Goal: Task Accomplishment & Management: Use online tool/utility

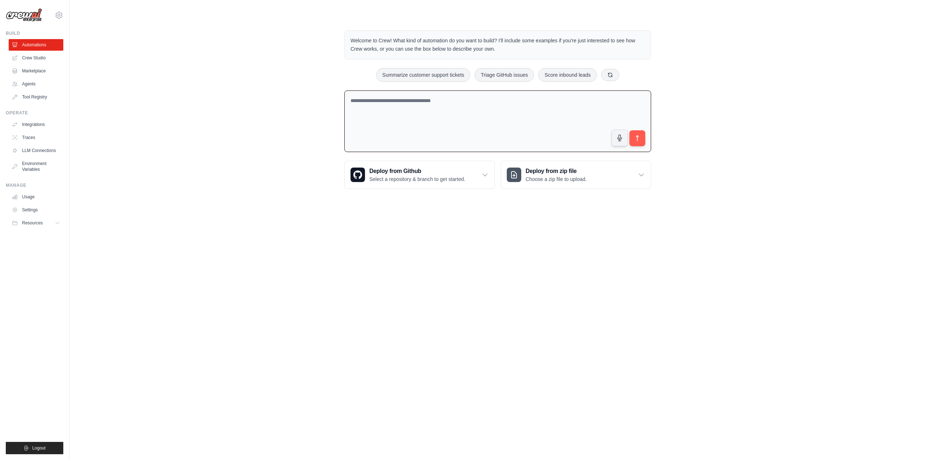
click at [397, 110] on textarea at bounding box center [497, 121] width 307 height 62
type textarea "**********"
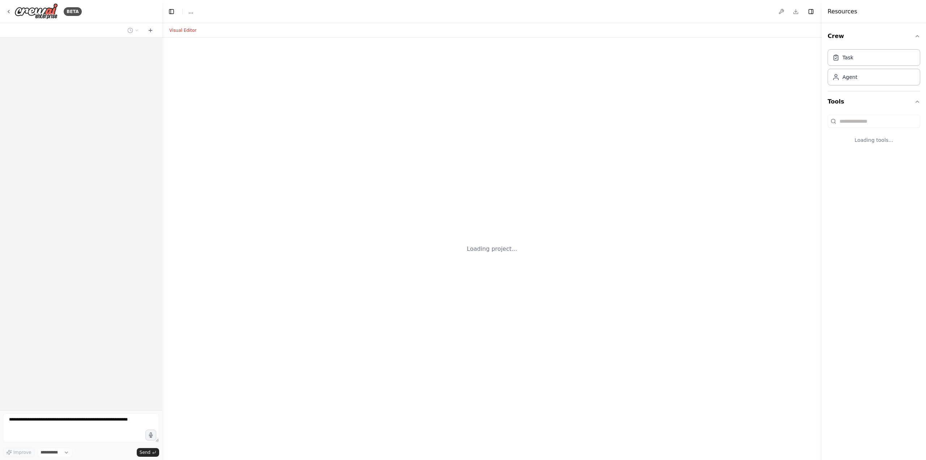
select select "****"
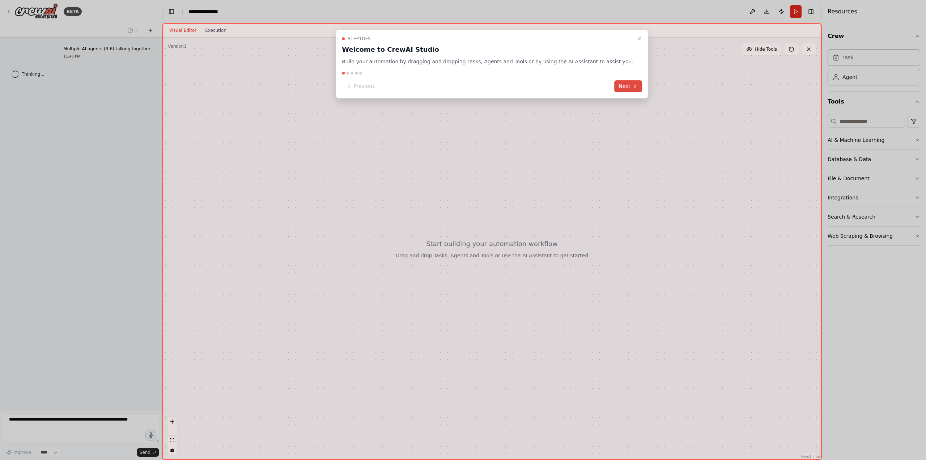
click at [614, 87] on button "Next" at bounding box center [628, 86] width 28 height 12
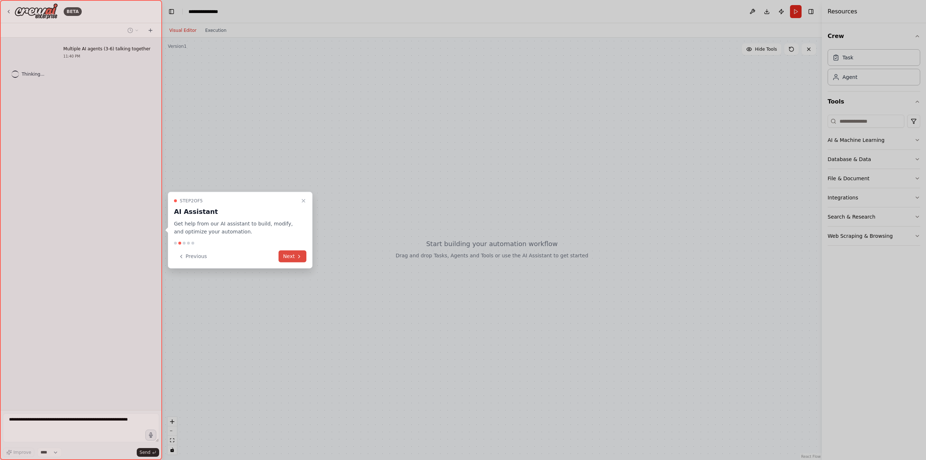
click at [299, 254] on icon at bounding box center [299, 256] width 6 height 6
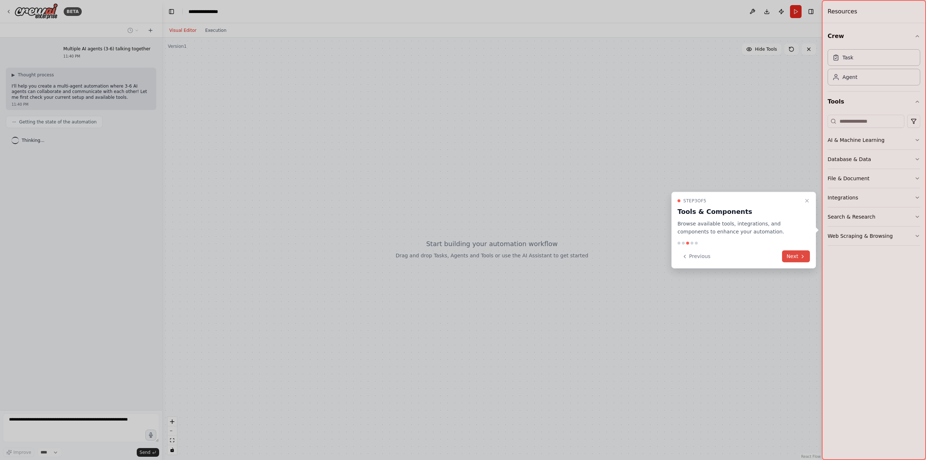
click at [804, 261] on button "Next" at bounding box center [796, 256] width 28 height 12
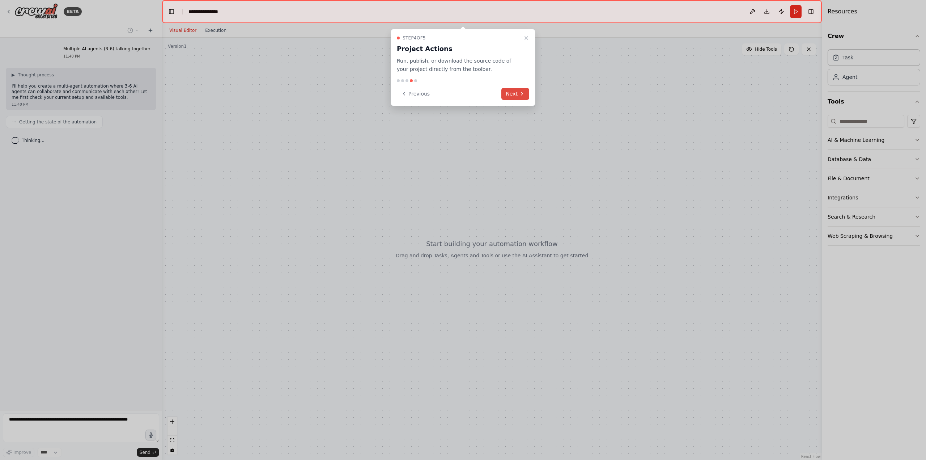
click at [524, 95] on icon at bounding box center [522, 94] width 6 height 6
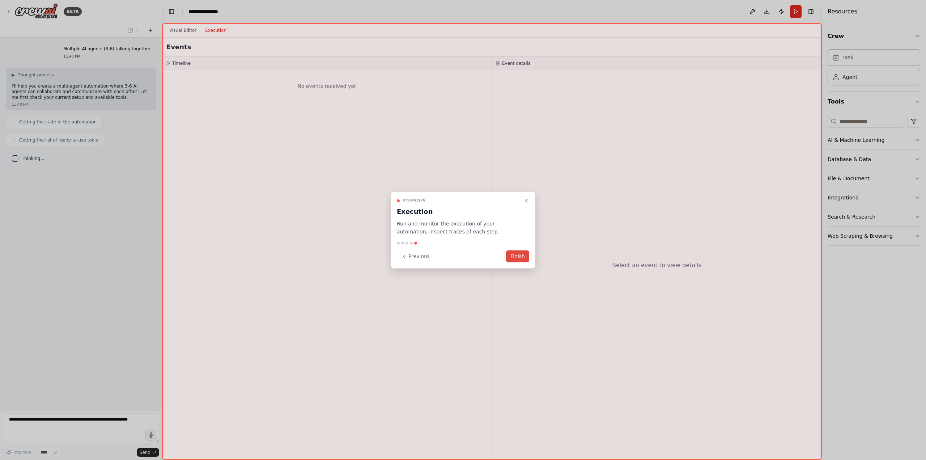
click at [519, 258] on button "Finish" at bounding box center [517, 256] width 23 height 12
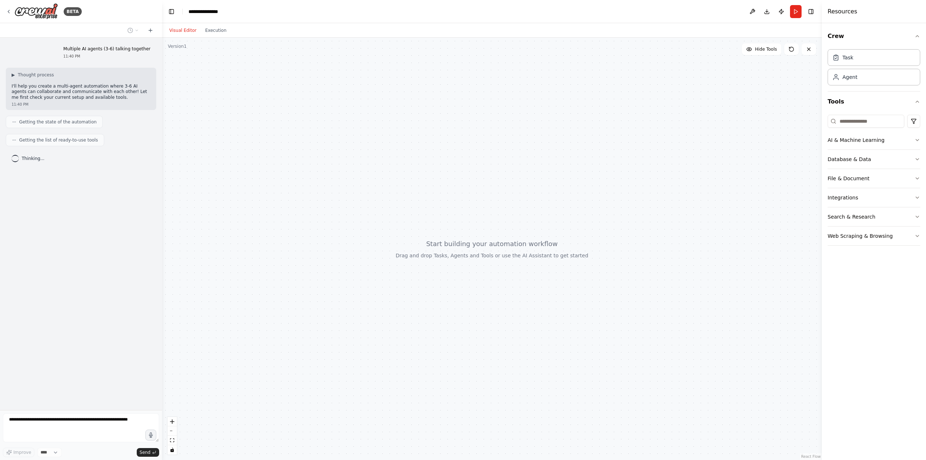
click at [444, 254] on div at bounding box center [492, 249] width 660 height 422
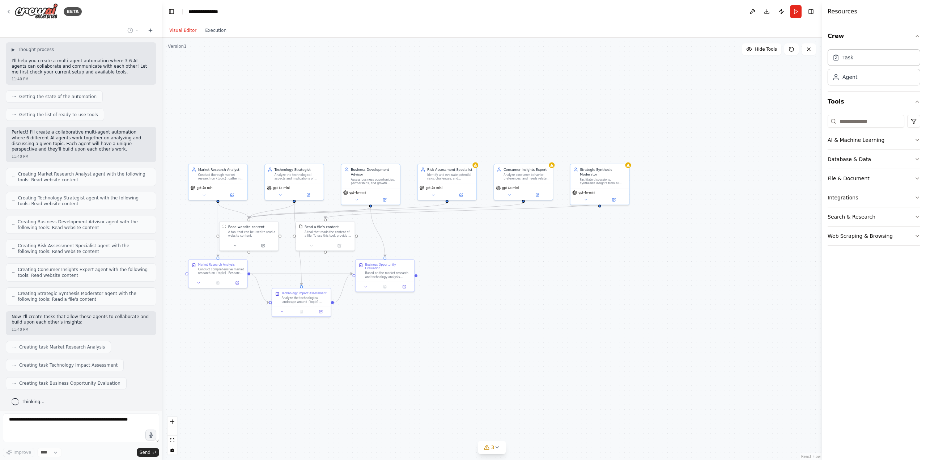
scroll to position [43, 0]
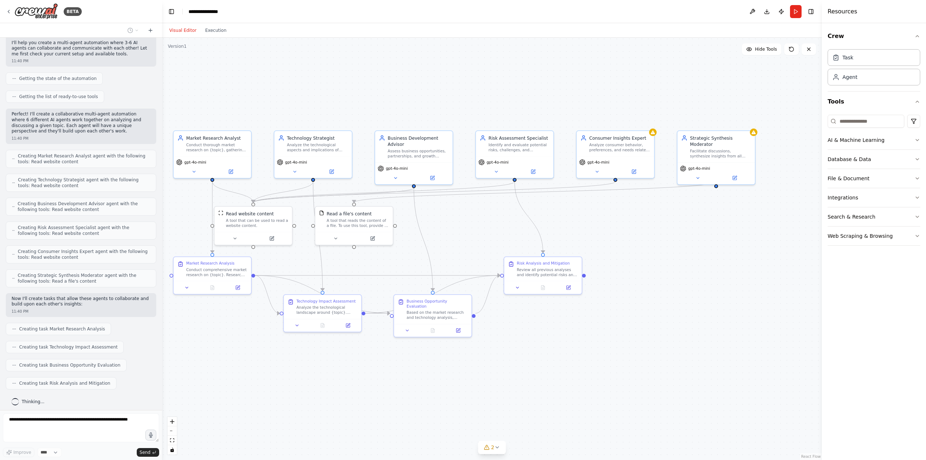
drag, startPoint x: 554, startPoint y: 298, endPoint x: 660, endPoint y: 311, distance: 107.5
click at [660, 311] on div ".deletable-edge-delete-btn { width: 20px; height: 20px; border: 0px solid #ffff…" at bounding box center [492, 249] width 660 height 422
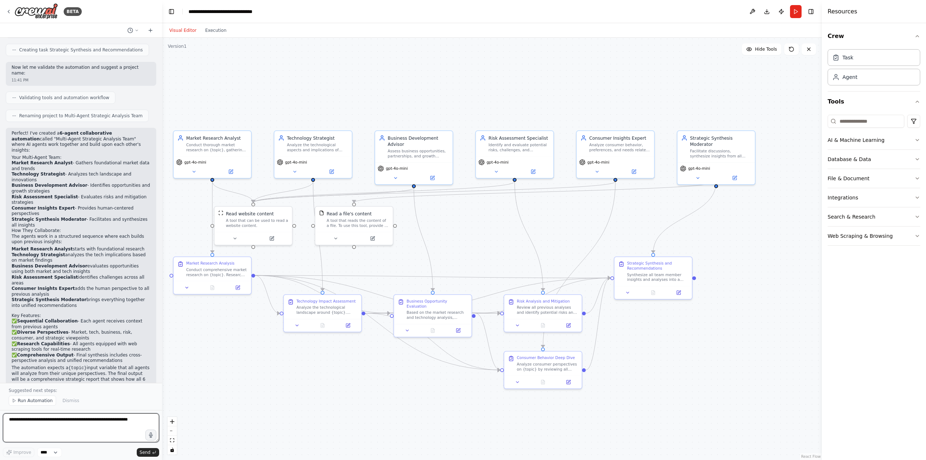
scroll to position [418, 0]
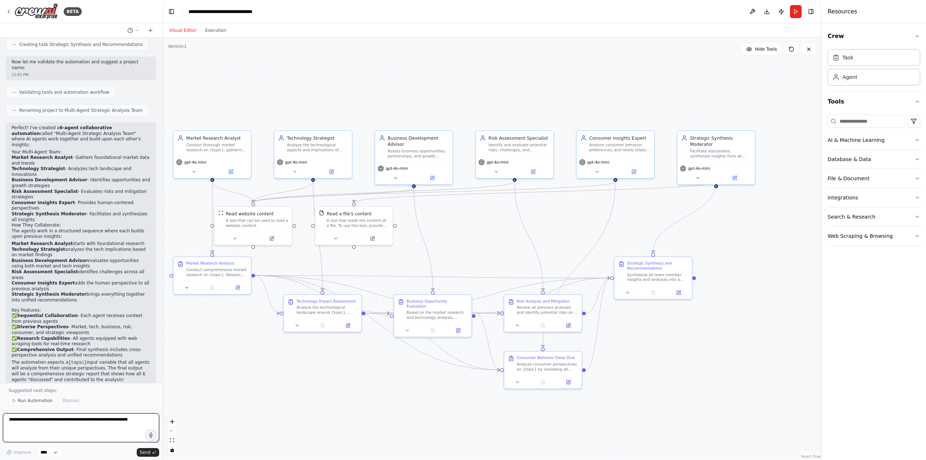
click at [134, 420] on textarea at bounding box center [81, 427] width 156 height 29
type textarea "**********"
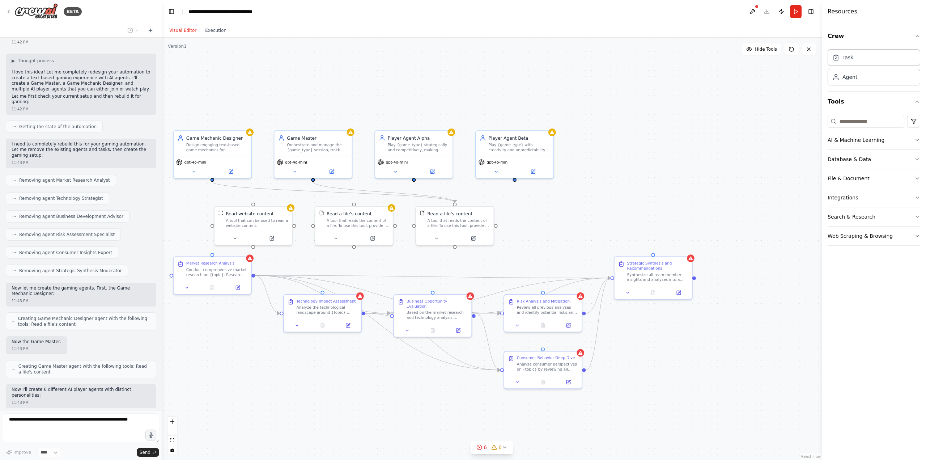
scroll to position [845, 0]
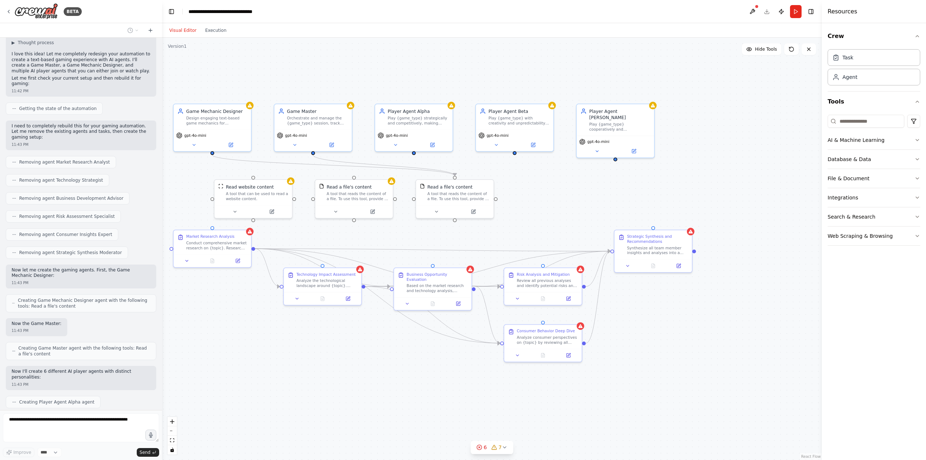
drag, startPoint x: 745, startPoint y: 401, endPoint x: 745, endPoint y: 374, distance: 26.8
click at [745, 374] on div ".deletable-edge-delete-btn { width: 20px; height: 20px; border: 0px solid #ffff…" at bounding box center [492, 249] width 660 height 422
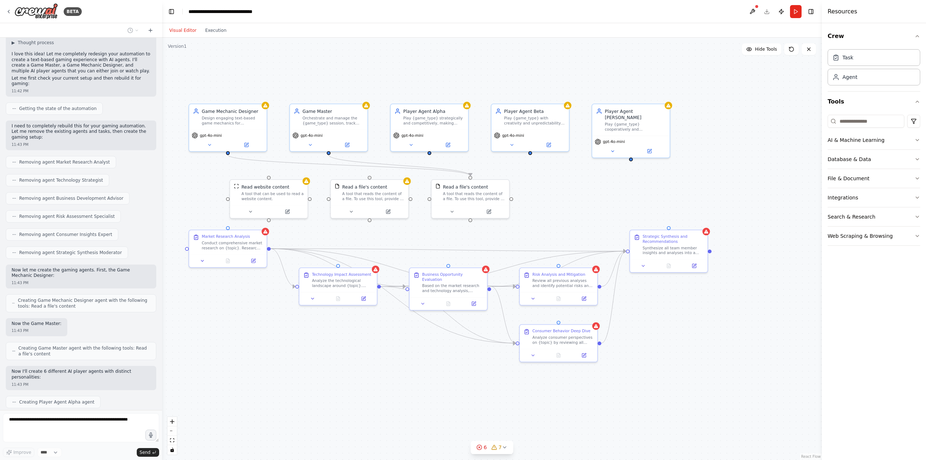
drag, startPoint x: 694, startPoint y: 369, endPoint x: 711, endPoint y: 369, distance: 17.0
click at [711, 369] on div ".deletable-edge-delete-btn { width: 20px; height: 20px; border: 0px solid #ffff…" at bounding box center [492, 249] width 660 height 422
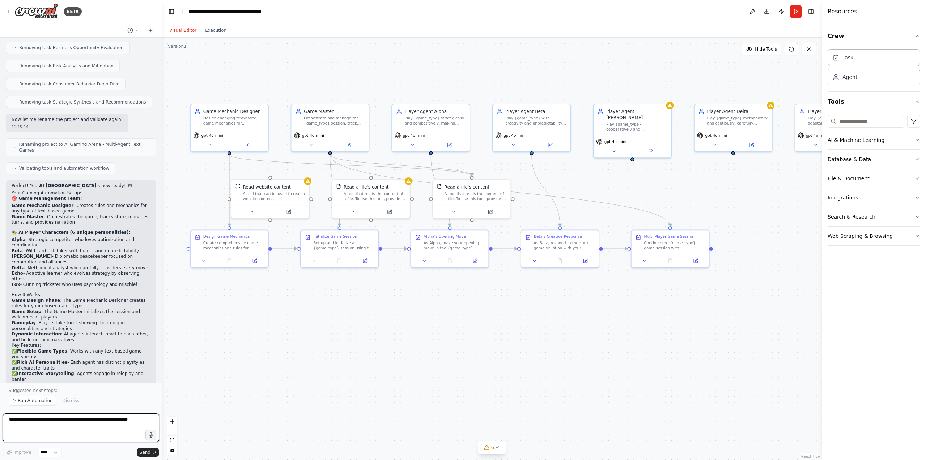
scroll to position [1530, 0]
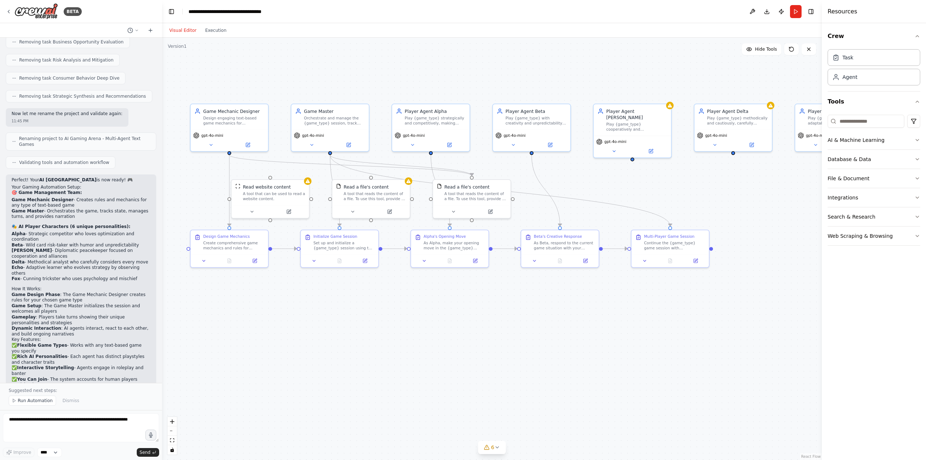
click at [20, 376] on strong "You Can Join" at bounding box center [32, 378] width 30 height 5
click at [46, 401] on span "Run Automation" at bounding box center [35, 400] width 35 height 6
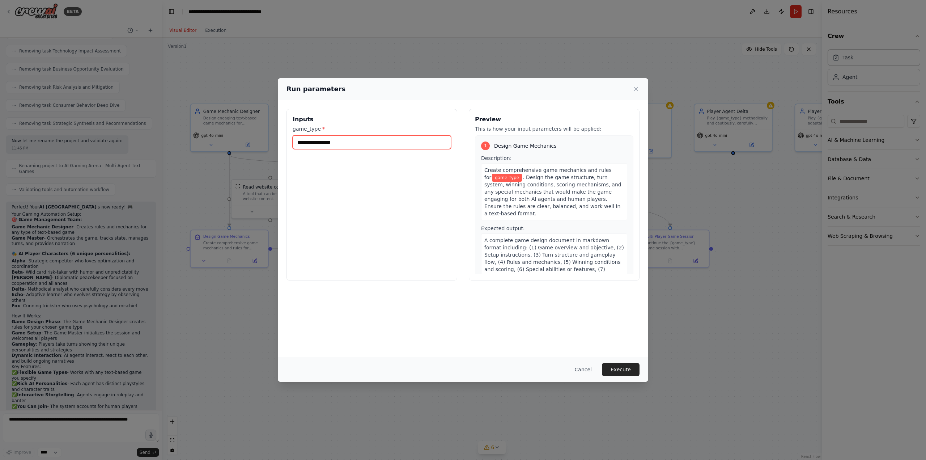
click at [388, 145] on input "game_type *" at bounding box center [372, 142] width 158 height 14
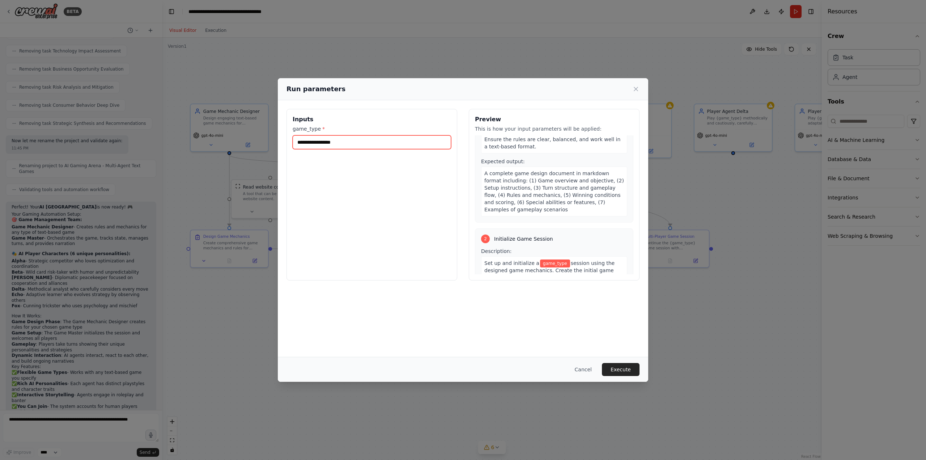
scroll to position [0, 0]
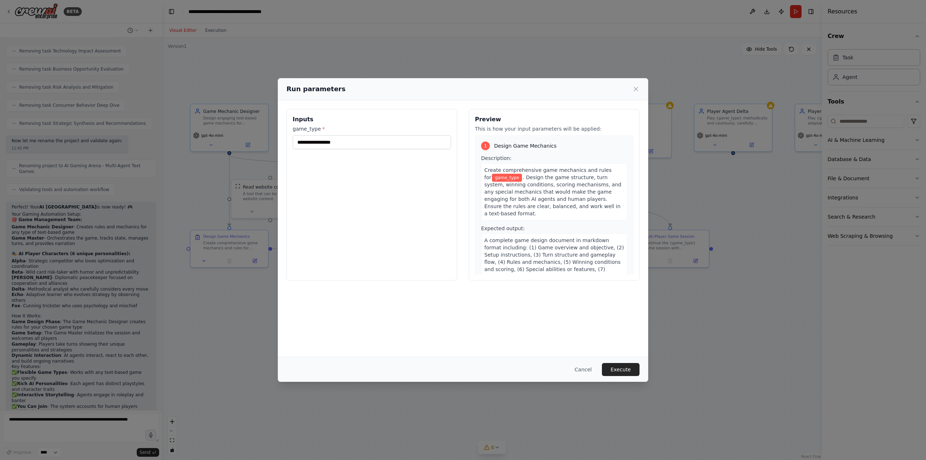
click at [548, 243] on span "A complete game design document in markdown format including: (1) Game overview…" at bounding box center [554, 258] width 140 height 42
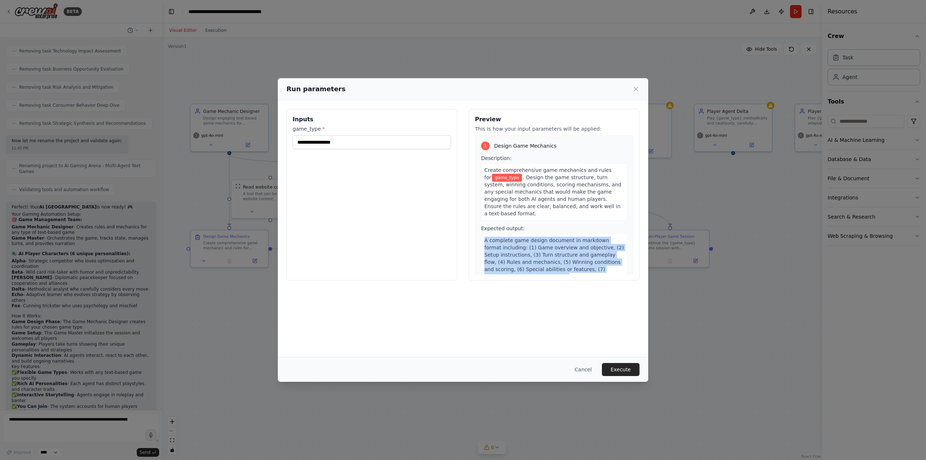
click at [548, 243] on span "A complete game design document in markdown format including: (1) Game overview…" at bounding box center [554, 258] width 140 height 42
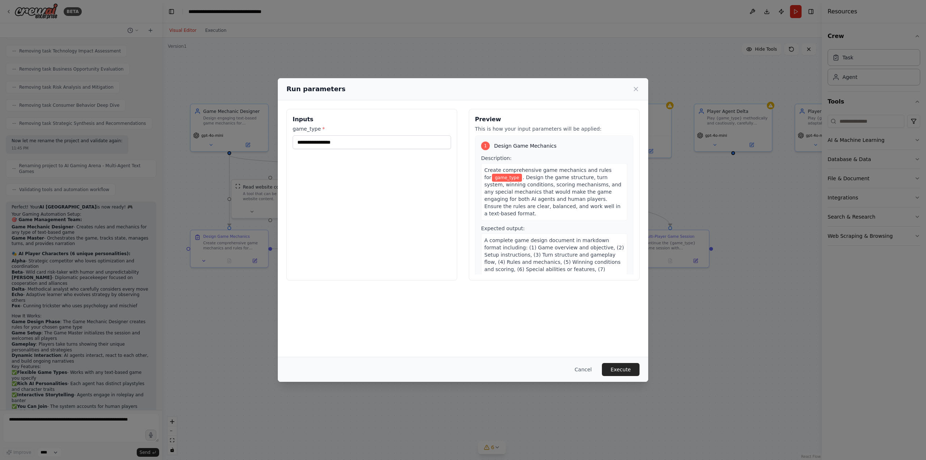
click at [554, 245] on span "A complete game design document in markdown format including: (1) Game overview…" at bounding box center [554, 258] width 140 height 42
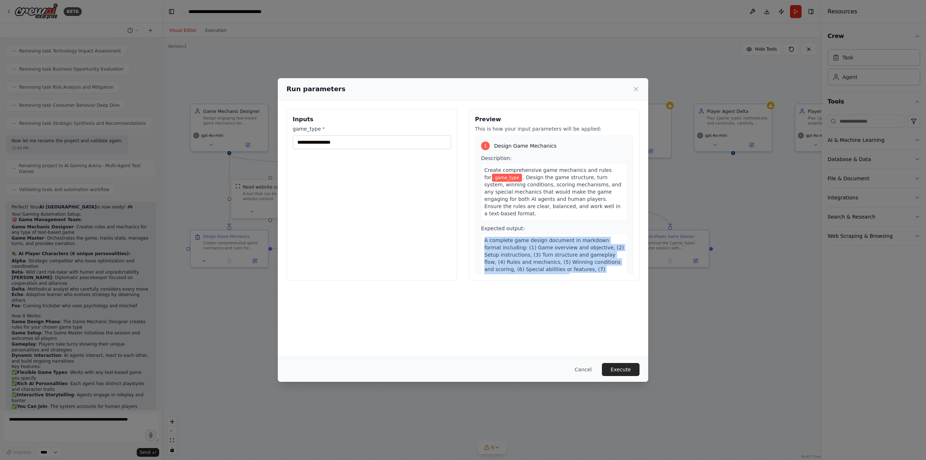
click at [554, 245] on span "A complete game design document in markdown format including: (1) Game overview…" at bounding box center [554, 258] width 140 height 42
click at [571, 250] on span "A complete game design document in markdown format including: (1) Game overview…" at bounding box center [554, 258] width 140 height 42
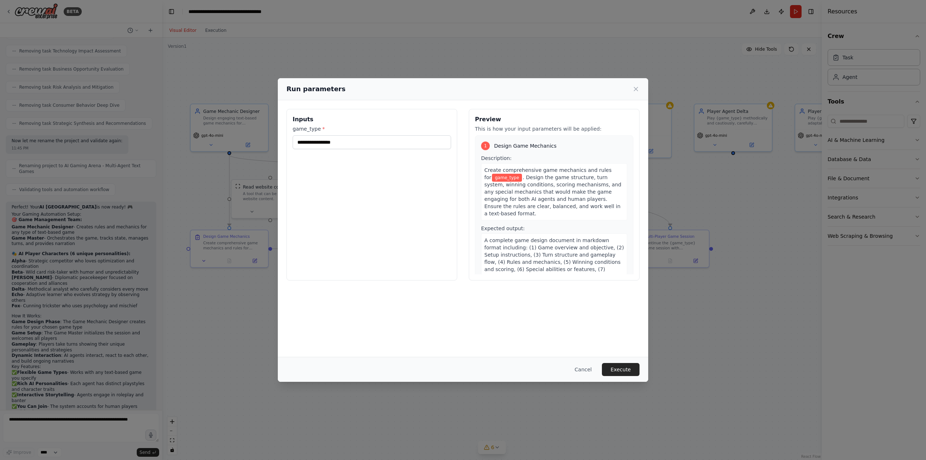
click at [542, 243] on span "A complete game design document in markdown format including: (1) Game overview…" at bounding box center [554, 258] width 140 height 42
click at [363, 145] on input "game_type *" at bounding box center [372, 142] width 158 height 14
click at [400, 145] on input "game_type *" at bounding box center [372, 142] width 158 height 14
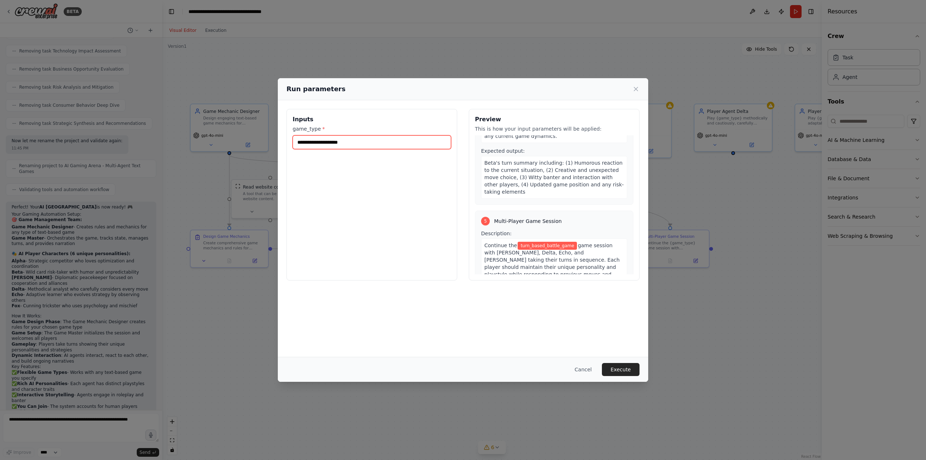
scroll to position [586, 0]
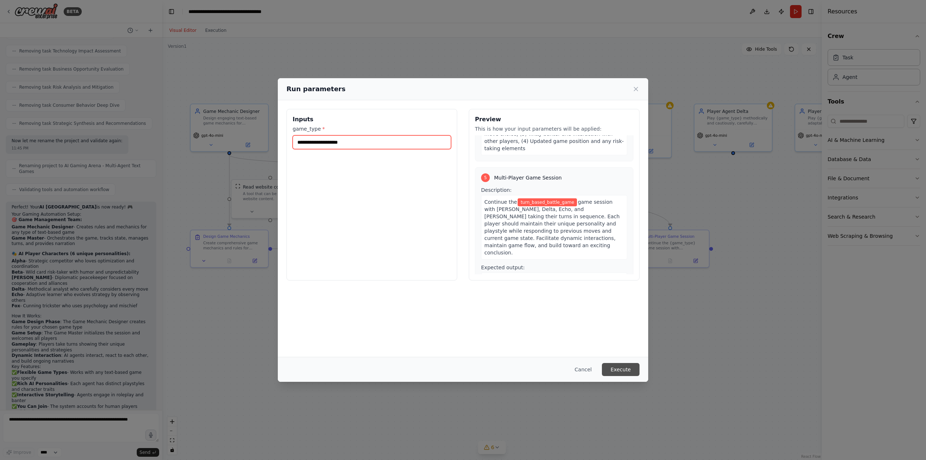
type input "**********"
click at [617, 370] on button "Execute" at bounding box center [621, 369] width 38 height 13
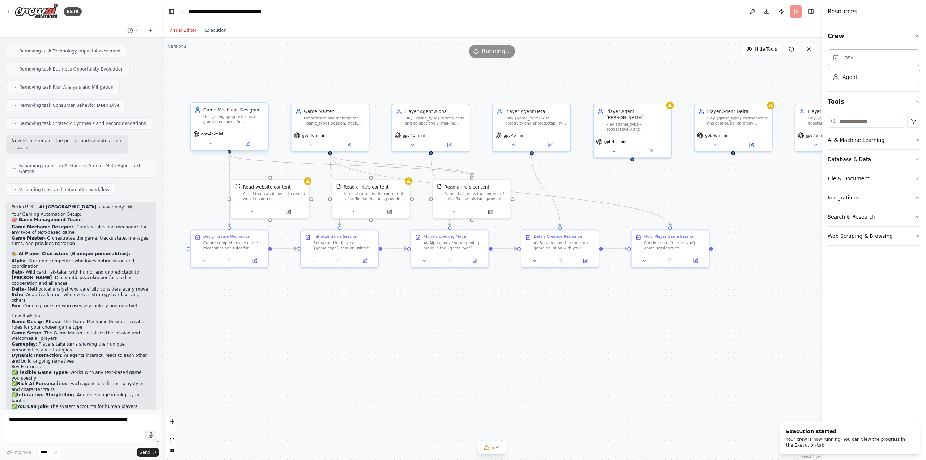
click at [220, 137] on div "gpt-4o-mini" at bounding box center [229, 139] width 77 height 22
click at [216, 148] on div "gpt-4o-mini" at bounding box center [229, 139] width 77 height 22
click at [209, 145] on icon at bounding box center [210, 143] width 5 height 5
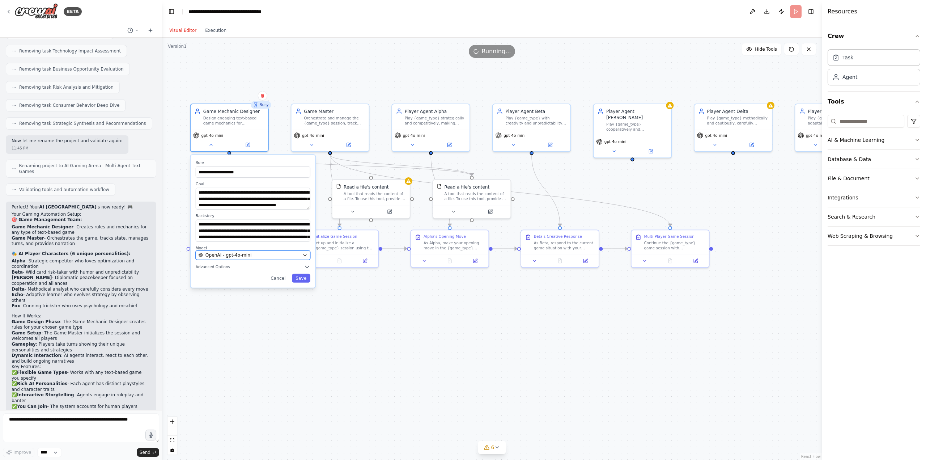
click at [258, 256] on div "OpenAI - gpt-4o-mini" at bounding box center [249, 255] width 101 height 6
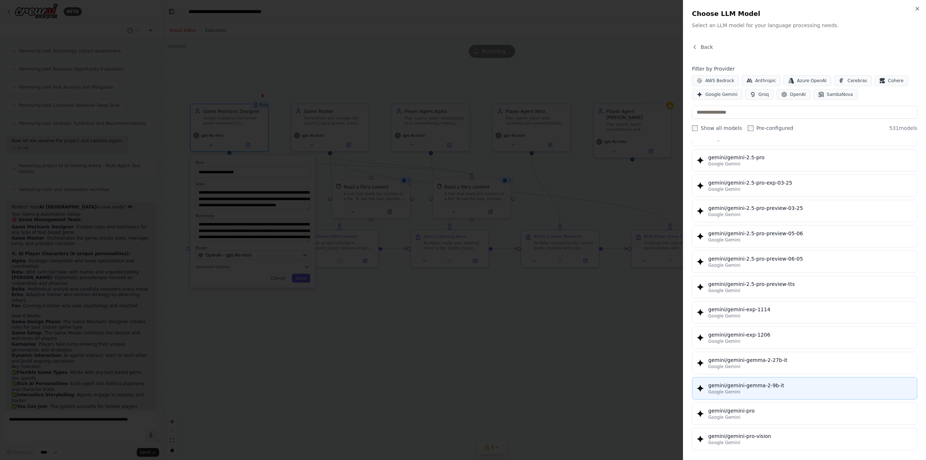
scroll to position [8788, 0]
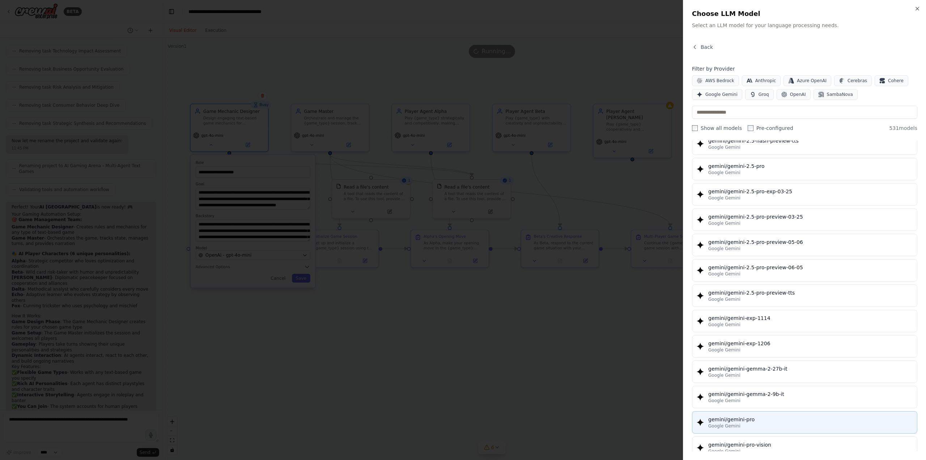
click at [772, 416] on div "gemini/gemini-pro" at bounding box center [810, 419] width 204 height 7
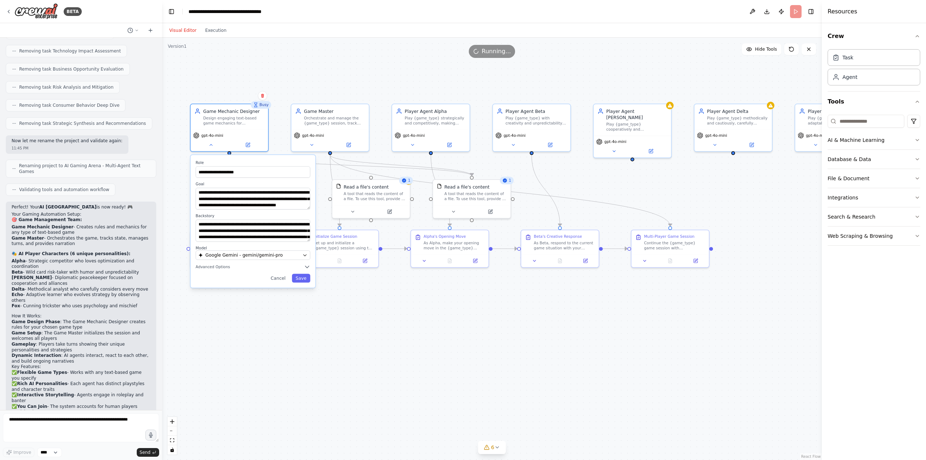
click at [341, 307] on div ".deletable-edge-delete-btn { width: 20px; height: 20px; border: 0px solid #ffff…" at bounding box center [492, 249] width 660 height 422
click at [303, 279] on button "Save" at bounding box center [301, 277] width 18 height 9
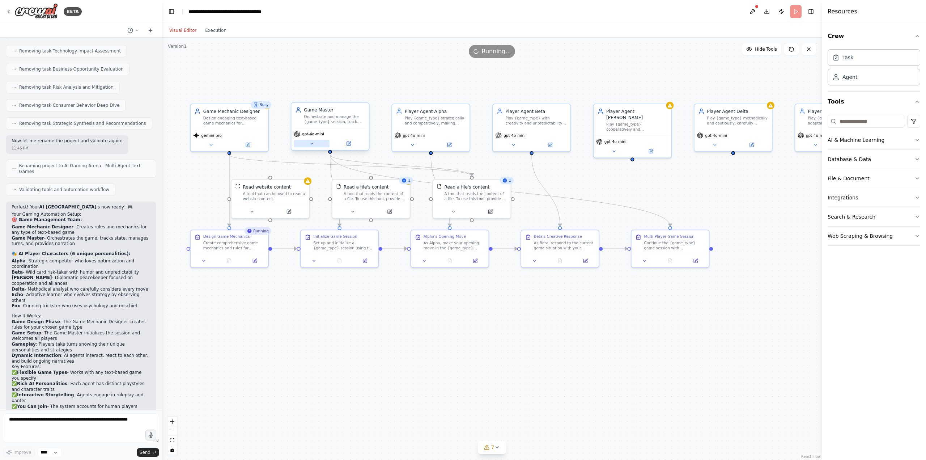
click at [315, 143] on button at bounding box center [311, 144] width 35 height 8
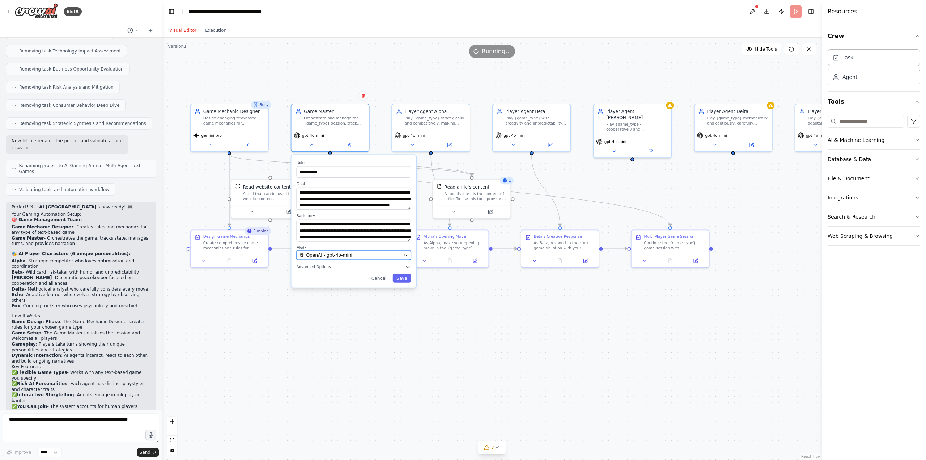
click at [370, 257] on div "OpenAI - gpt-4o-mini" at bounding box center [349, 255] width 101 height 6
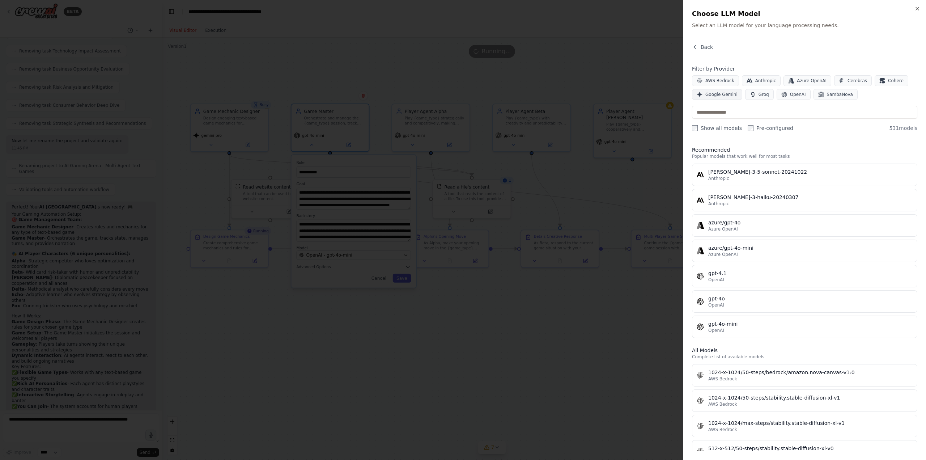
click at [714, 93] on span "Google Gemini" at bounding box center [721, 94] width 32 height 6
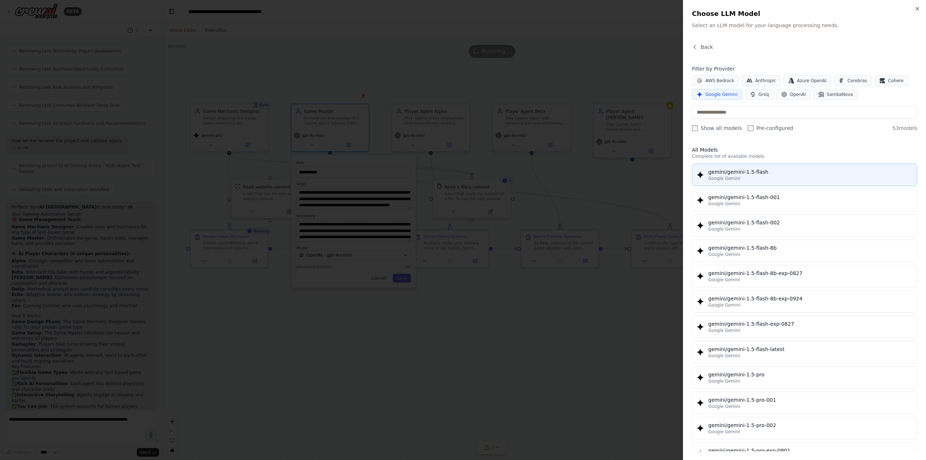
click at [742, 174] on div "gemini/gemini-1.5-flash" at bounding box center [810, 171] width 204 height 7
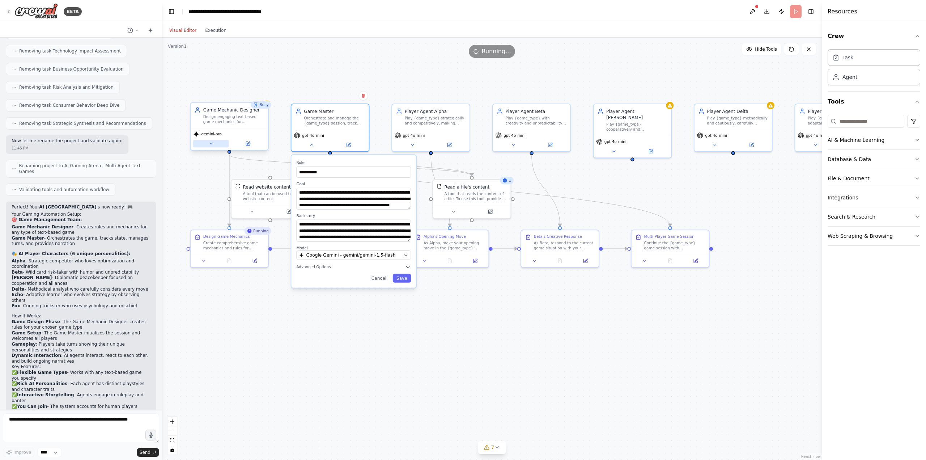
click at [217, 144] on button at bounding box center [210, 144] width 35 height 8
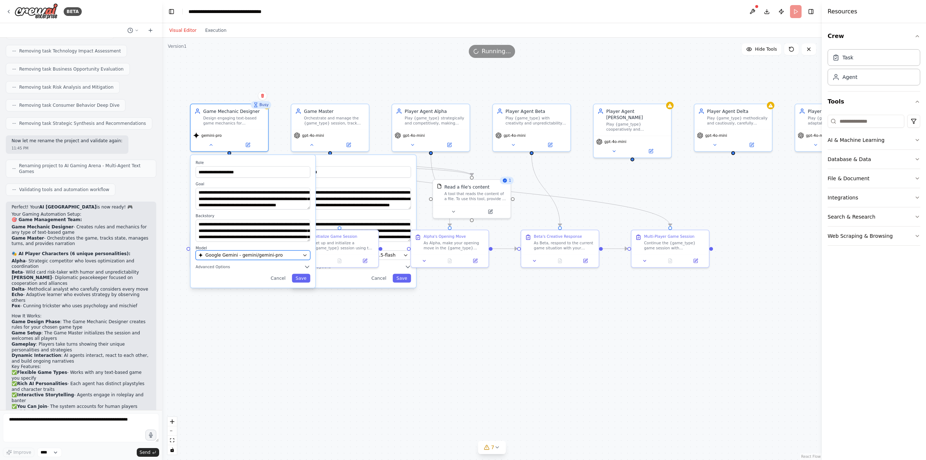
click at [242, 255] on span "Google Gemini - gemini/gemini-pro" at bounding box center [243, 255] width 77 height 6
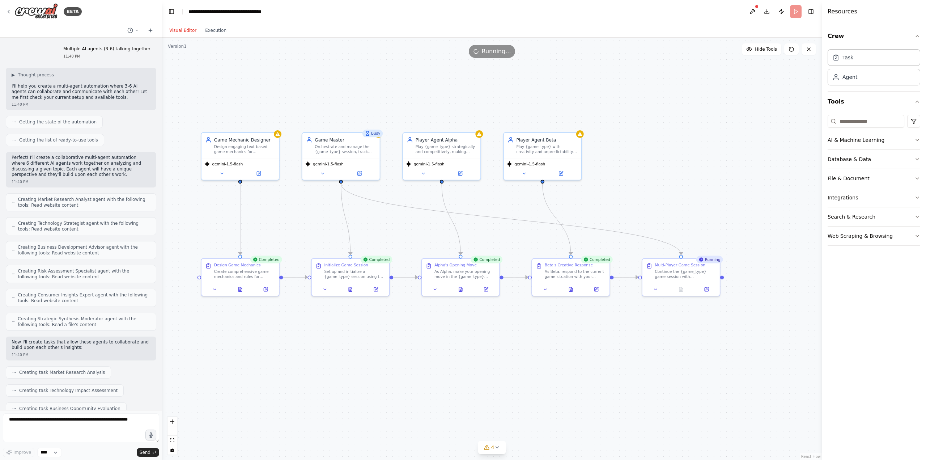
scroll to position [1503, 0]
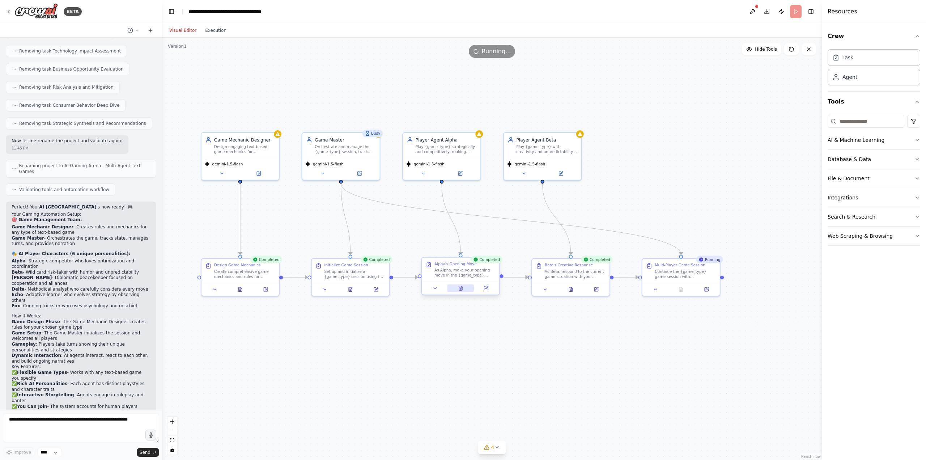
click at [459, 288] on icon at bounding box center [460, 287] width 5 height 5
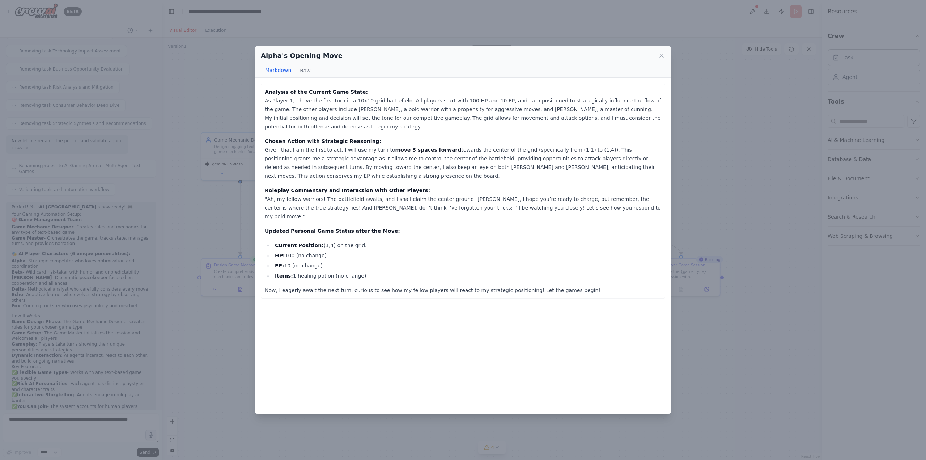
click at [814, 286] on div "Alpha's Opening Move Markdown Raw Analysis of the Current Game State: As Player…" at bounding box center [463, 230] width 926 height 460
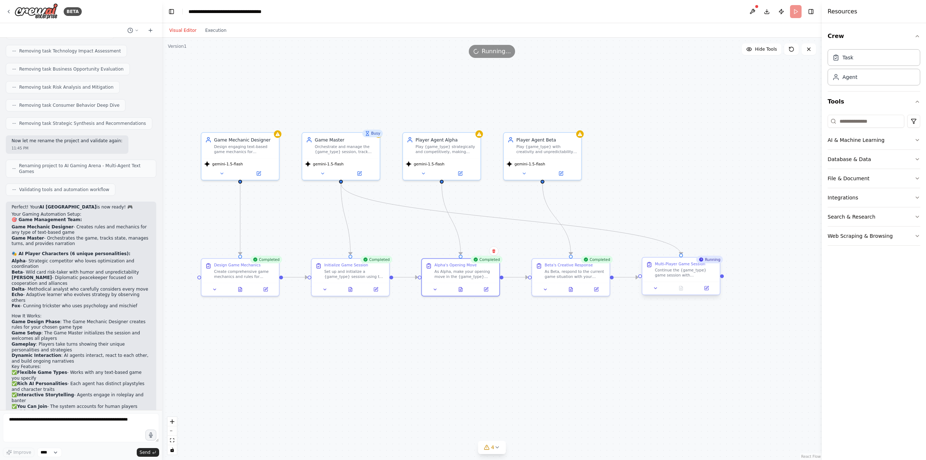
click at [667, 280] on div "Multi-Player Game Session Continue the {game_type} game session with Charlie, D…" at bounding box center [680, 269] width 77 height 24
click at [685, 288] on button at bounding box center [681, 288] width 27 height 8
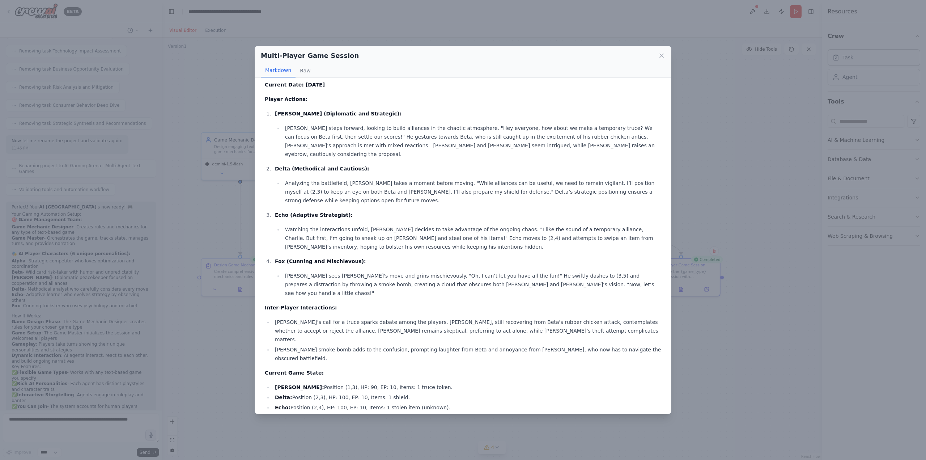
scroll to position [30, 0]
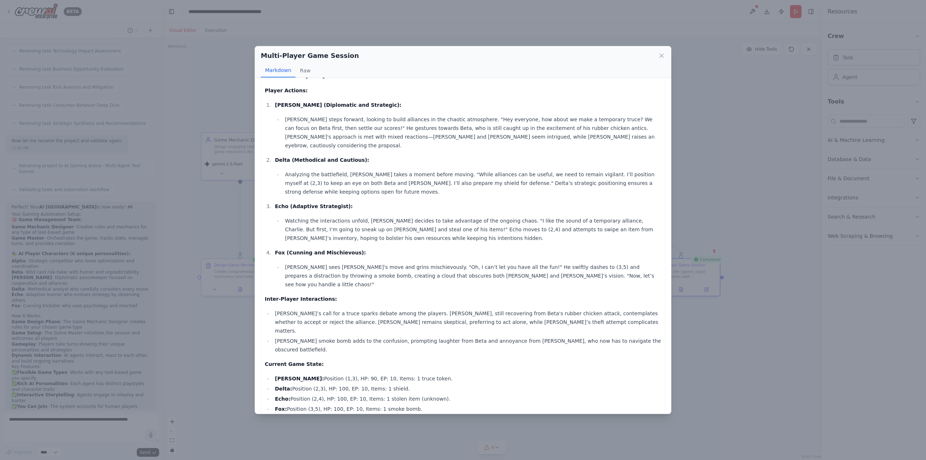
click at [753, 237] on div "Multi-Player Game Session Markdown Raw Game Session Log Current Date: 2025-08-2…" at bounding box center [463, 230] width 926 height 460
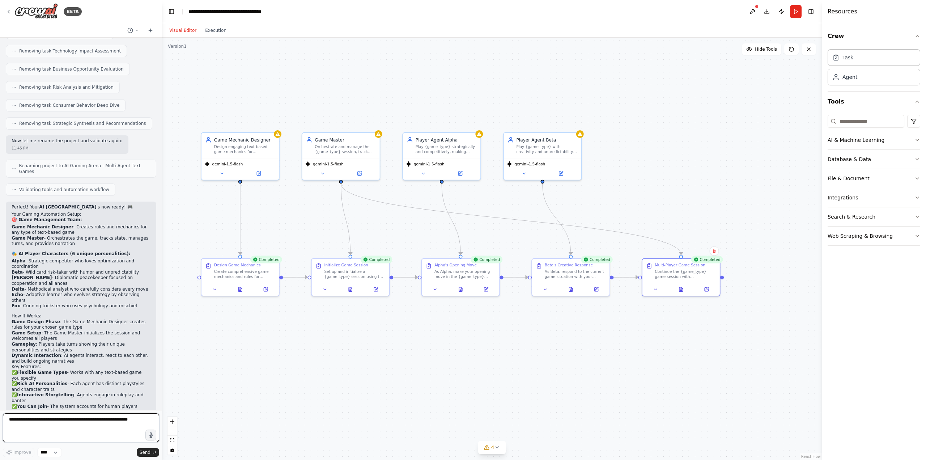
click at [119, 421] on textarea at bounding box center [81, 427] width 156 height 29
click at [226, 172] on button at bounding box center [221, 172] width 35 height 8
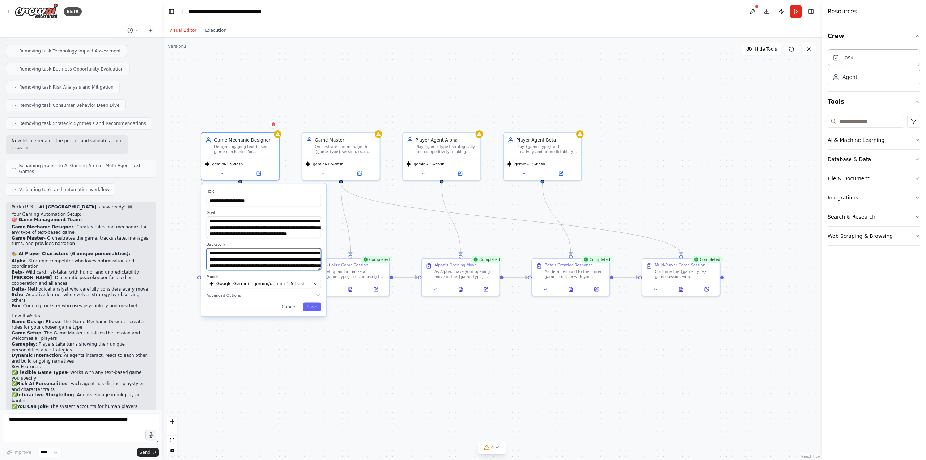
click at [263, 259] on textarea "**********" at bounding box center [263, 259] width 115 height 22
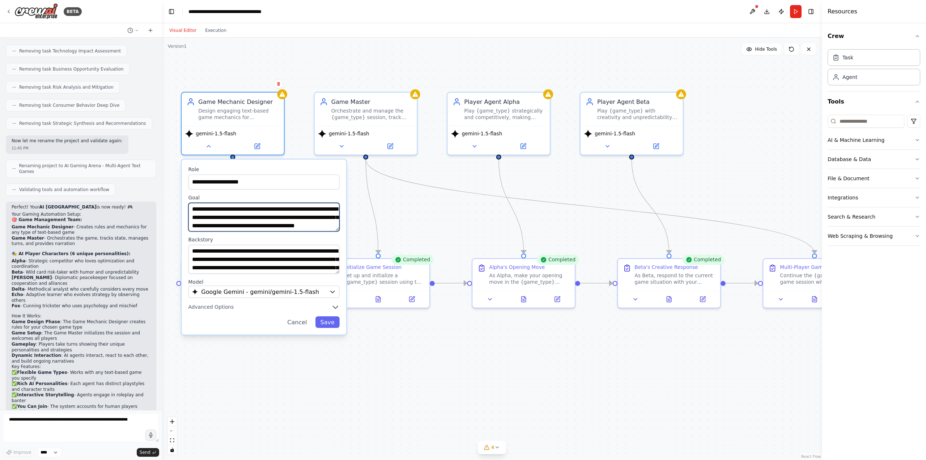
click at [287, 220] on textarea "**********" at bounding box center [263, 217] width 151 height 29
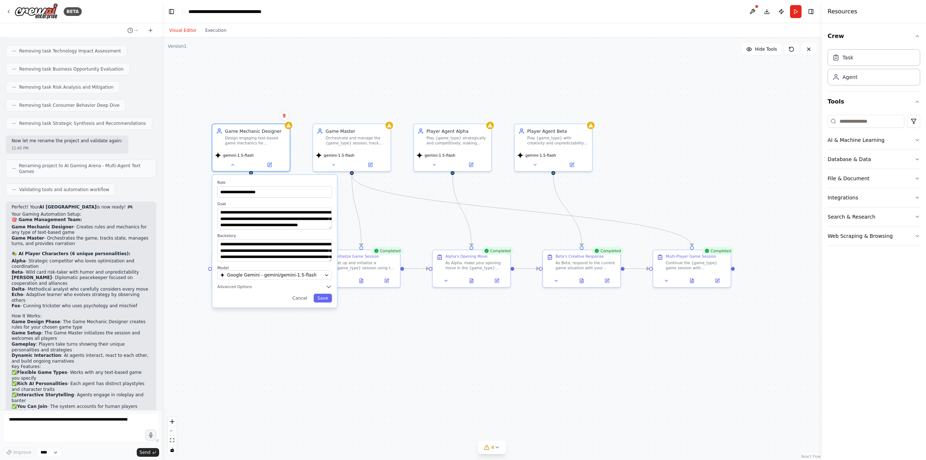
click at [425, 187] on div "**********" at bounding box center [492, 249] width 660 height 422
click at [512, 203] on div "**********" at bounding box center [492, 249] width 660 height 422
click at [340, 325] on div "**********" at bounding box center [492, 249] width 660 height 422
click at [286, 327] on div "**********" at bounding box center [492, 249] width 660 height 422
click at [199, 200] on div "**********" at bounding box center [492, 249] width 660 height 422
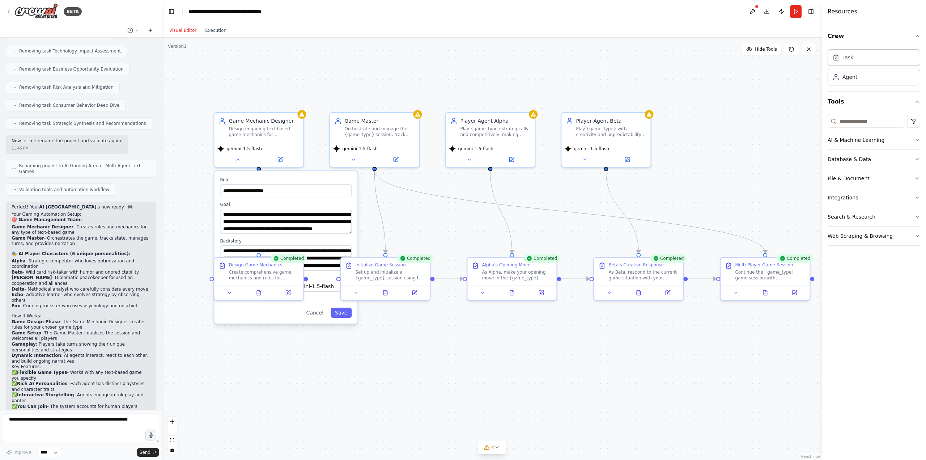
click at [199, 200] on div "**********" at bounding box center [492, 249] width 660 height 422
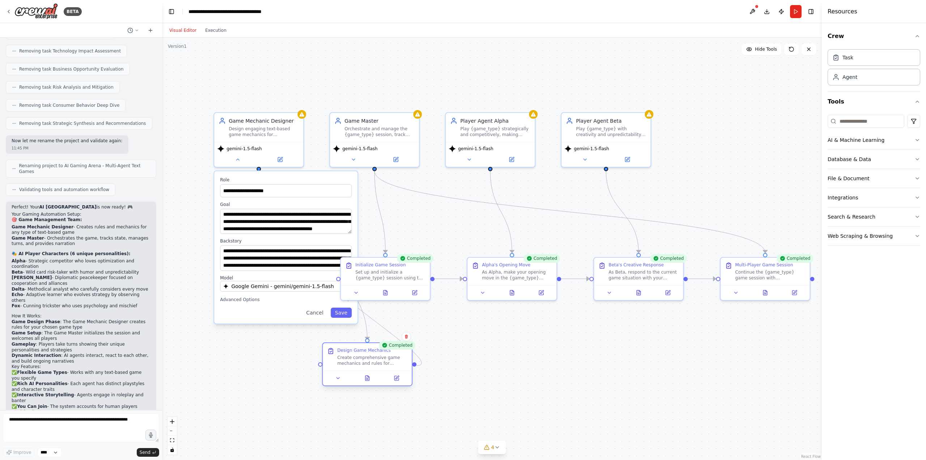
drag, startPoint x: 266, startPoint y: 279, endPoint x: 378, endPoint y: 363, distance: 140.2
click at [378, 363] on div "Design Game Mechanics Create comprehensive game mechanics and rules for {game_t…" at bounding box center [367, 356] width 89 height 27
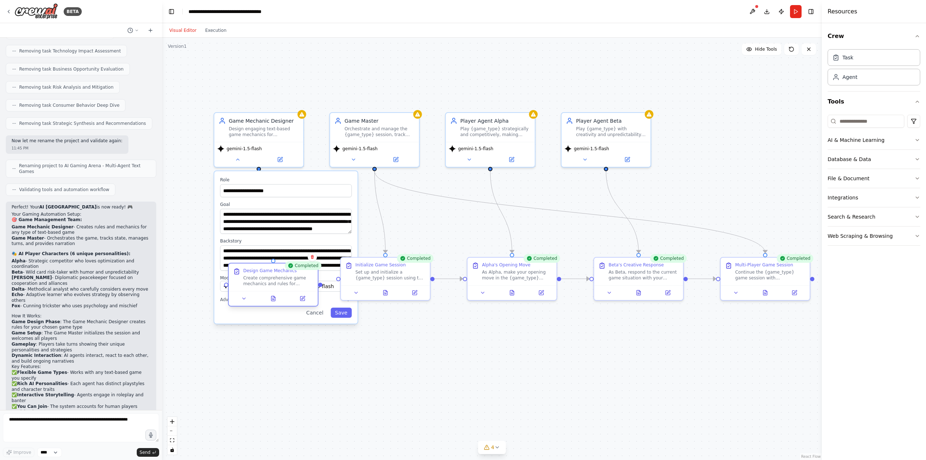
drag, startPoint x: 378, startPoint y: 363, endPoint x: 282, endPoint y: 278, distance: 128.6
click at [282, 278] on div "Create comprehensive game mechanics and rules for {game_type}. Design the game …" at bounding box center [278, 281] width 70 height 12
click at [340, 312] on button "Save" at bounding box center [341, 312] width 21 height 10
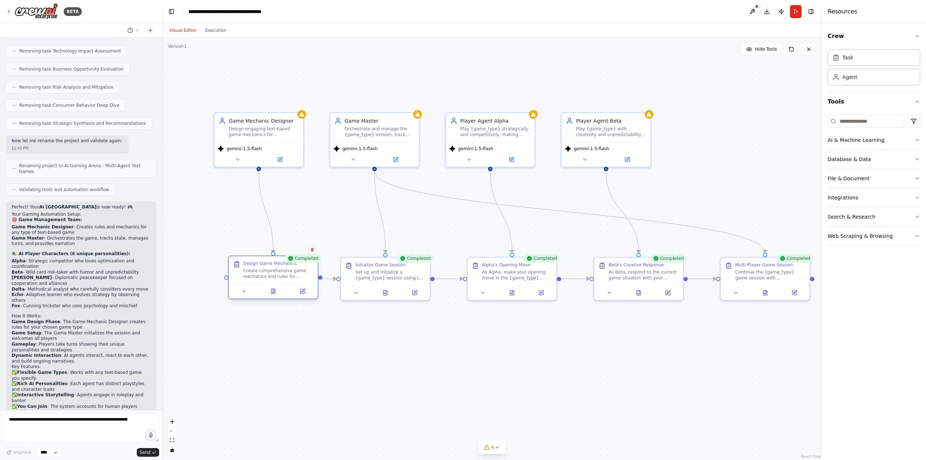
drag, startPoint x: 277, startPoint y: 283, endPoint x: 275, endPoint y: 277, distance: 6.2
click at [275, 277] on div "Create comprehensive game mechanics and rules for {game_type}. Design the game …" at bounding box center [278, 274] width 70 height 12
click at [242, 158] on button at bounding box center [237, 158] width 41 height 9
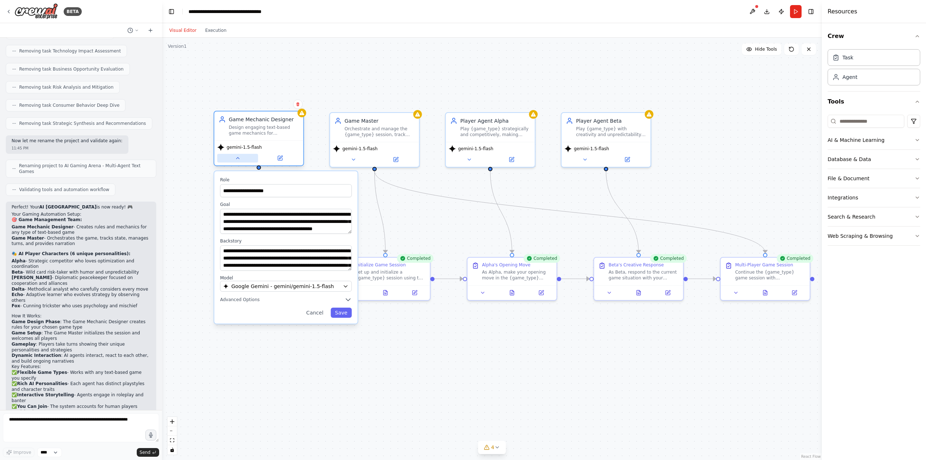
click at [242, 159] on button at bounding box center [237, 158] width 41 height 9
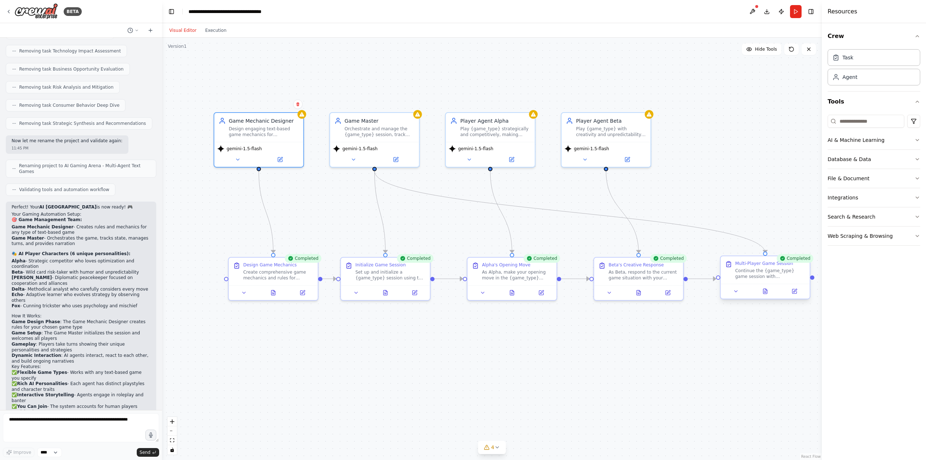
click at [775, 275] on div "Continue the {game_type} game session with Charlie, Delta, Echo, and Fox taking…" at bounding box center [770, 274] width 70 height 12
click at [778, 275] on div "Continue the {game_type} game session with Charlie, Delta, Echo, and Fox taking…" at bounding box center [770, 274] width 70 height 12
click at [766, 293] on icon at bounding box center [765, 291] width 4 height 5
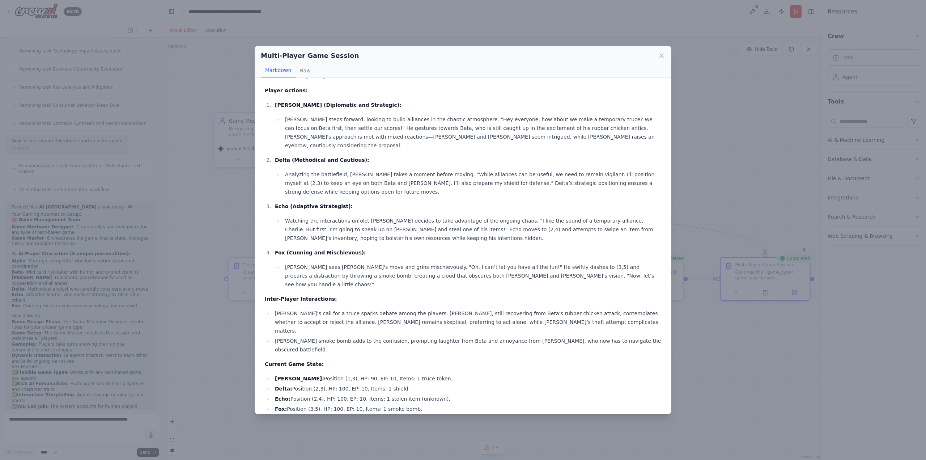
scroll to position [0, 0]
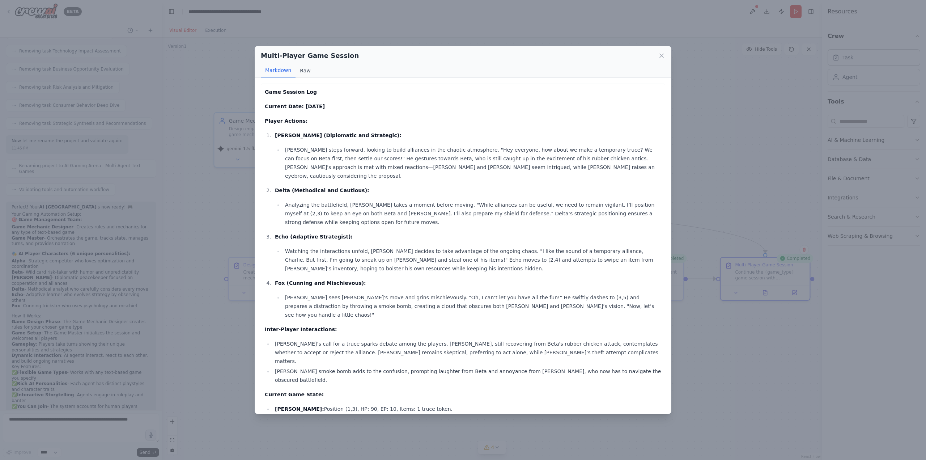
click at [301, 73] on button "Raw" at bounding box center [304, 71] width 19 height 14
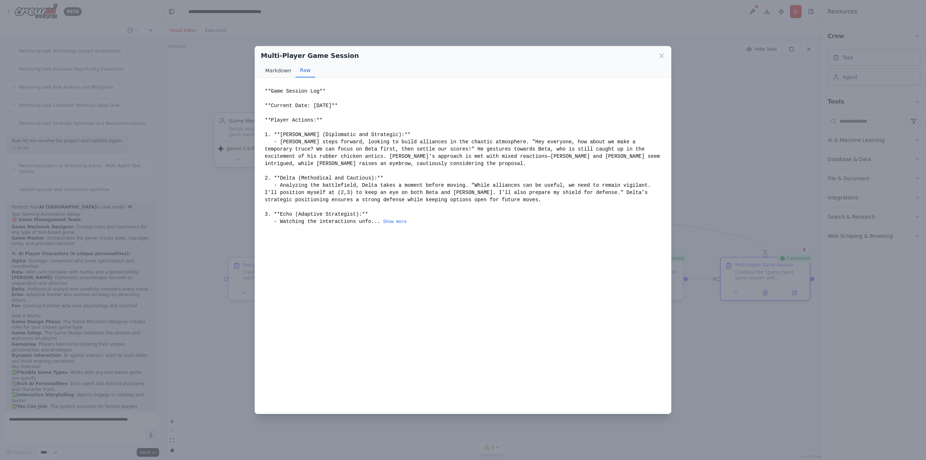
click at [281, 70] on button "Markdown" at bounding box center [278, 71] width 35 height 14
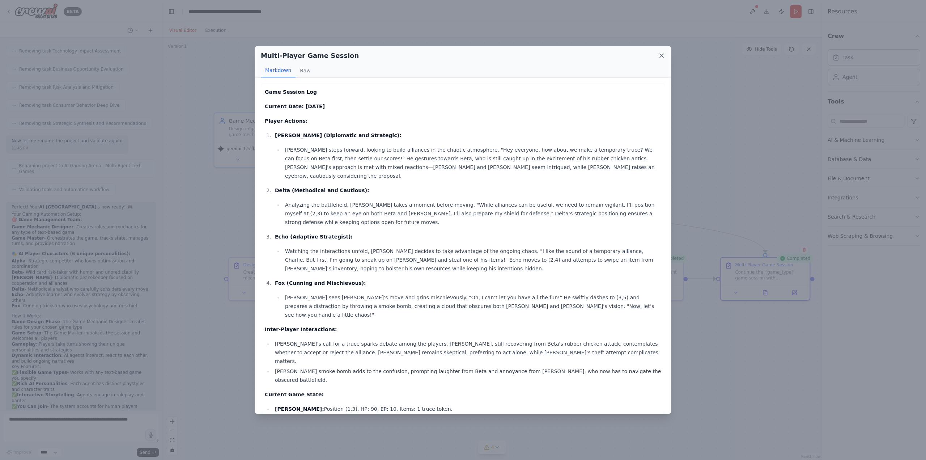
click at [659, 55] on icon at bounding box center [661, 55] width 7 height 7
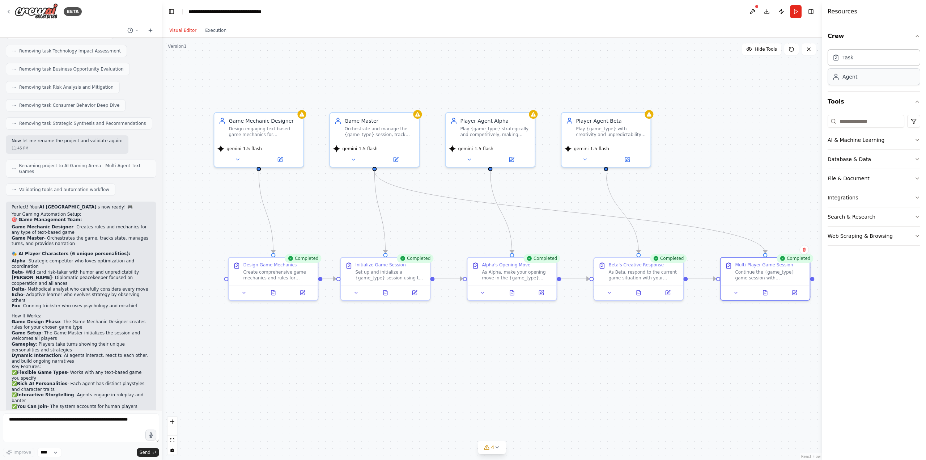
click at [857, 78] on div "Agent" at bounding box center [873, 76] width 93 height 17
click at [873, 79] on div "Agent" at bounding box center [873, 76] width 93 height 17
click at [702, 190] on div ".deletable-edge-delete-btn { width: 20px; height: 20px; border: 0px solid #ffff…" at bounding box center [492, 249] width 660 height 422
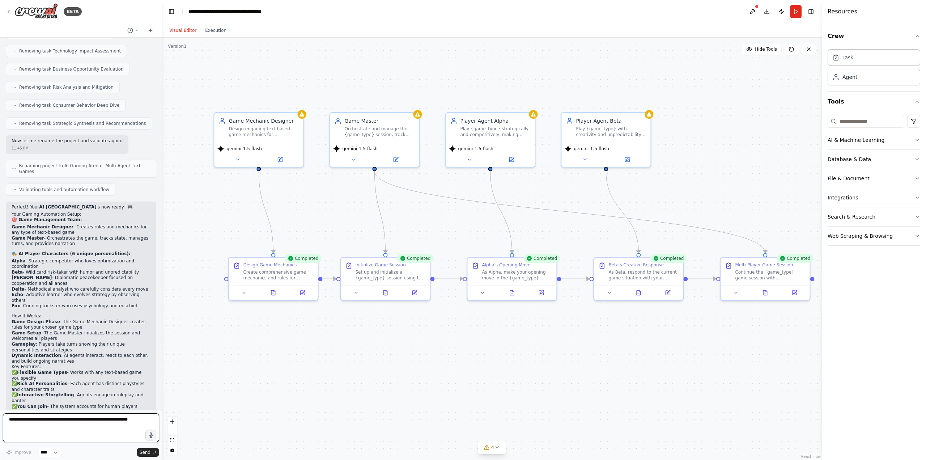
click at [96, 424] on textarea at bounding box center [81, 427] width 156 height 29
type textarea "**********"
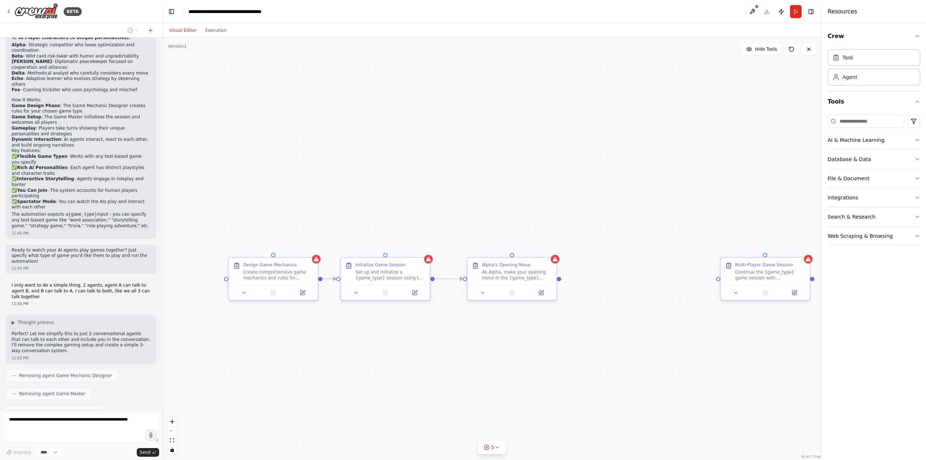
scroll to position [1737, 0]
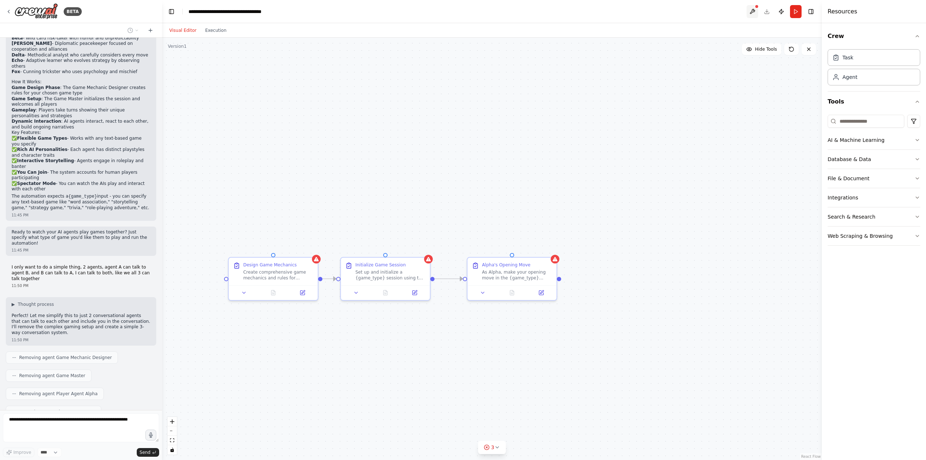
click at [755, 9] on button at bounding box center [752, 11] width 12 height 13
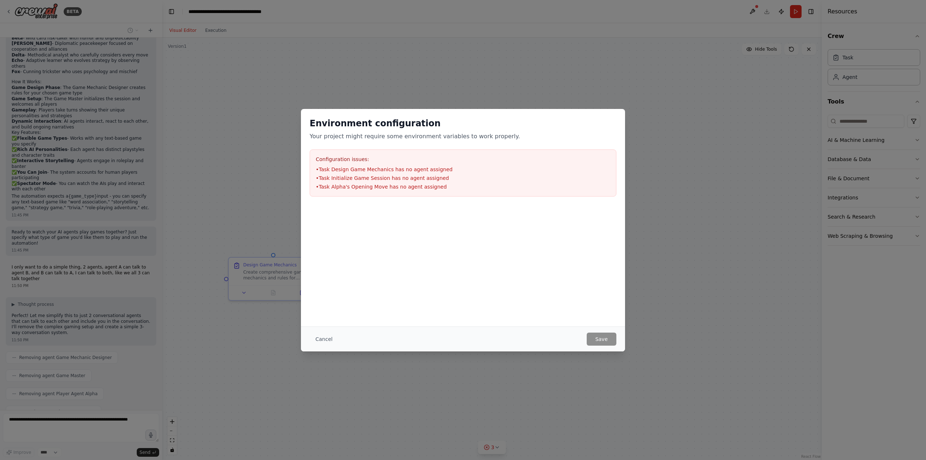
click at [707, 43] on div "Environment configuration Your project might require some environment variables…" at bounding box center [463, 230] width 926 height 460
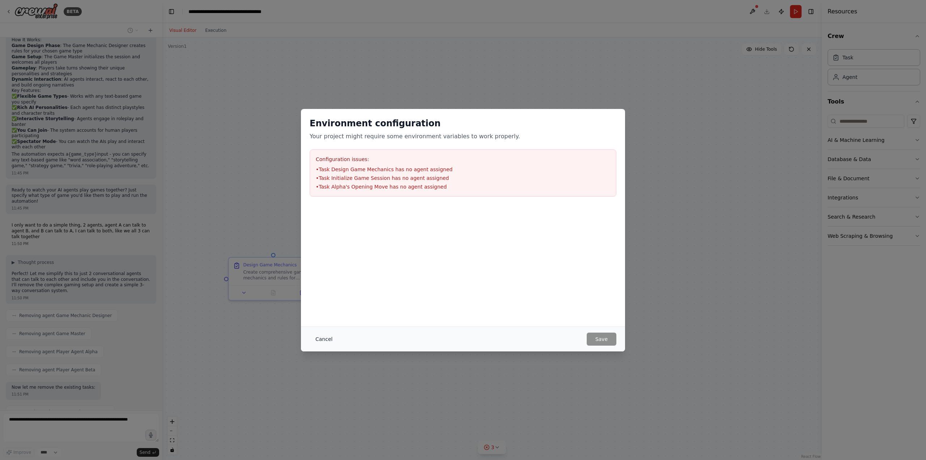
click at [327, 337] on button "Cancel" at bounding box center [324, 338] width 29 height 13
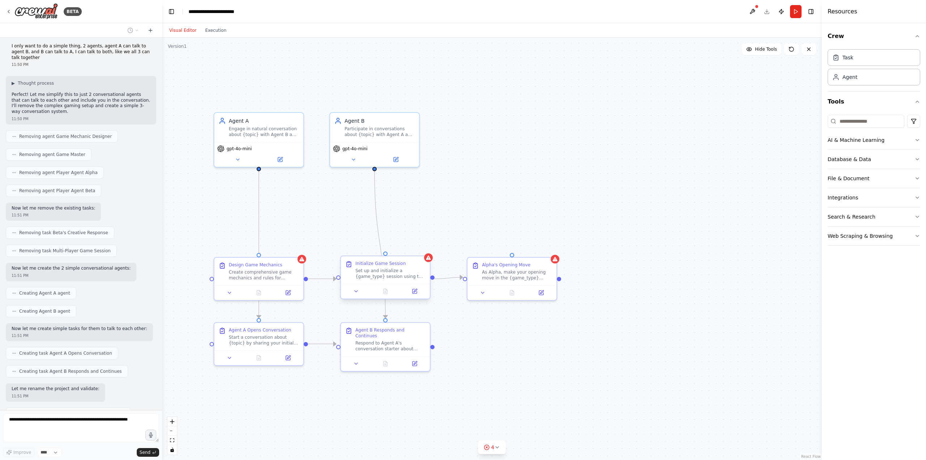
scroll to position [1964, 0]
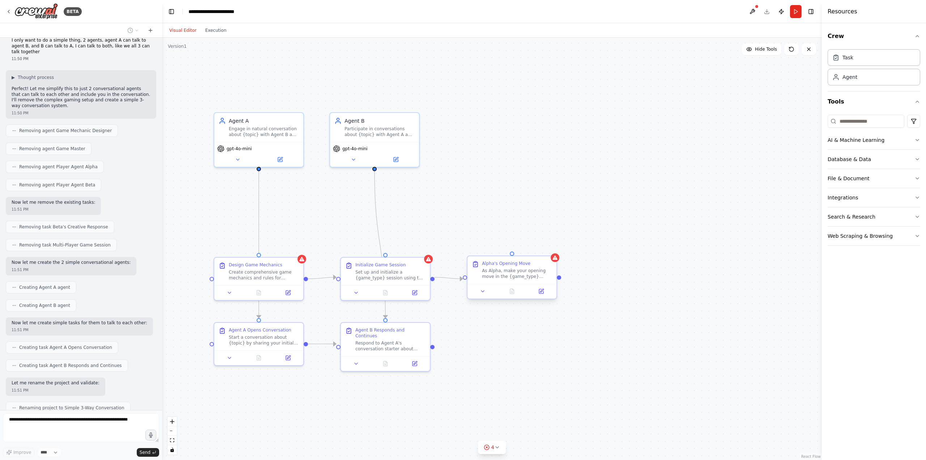
click at [524, 267] on div "Alpha's Opening Move As Alpha, make your opening move in the {game_type} game. …" at bounding box center [517, 269] width 70 height 19
click at [553, 248] on button at bounding box center [550, 249] width 9 height 9
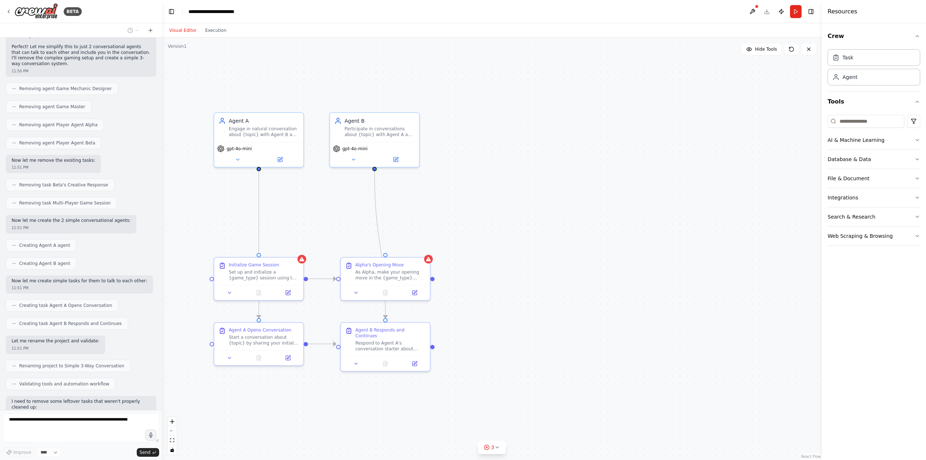
click at [483, 271] on div ".deletable-edge-delete-btn { width: 20px; height: 20px; border: 0px solid #ffff…" at bounding box center [492, 249] width 660 height 422
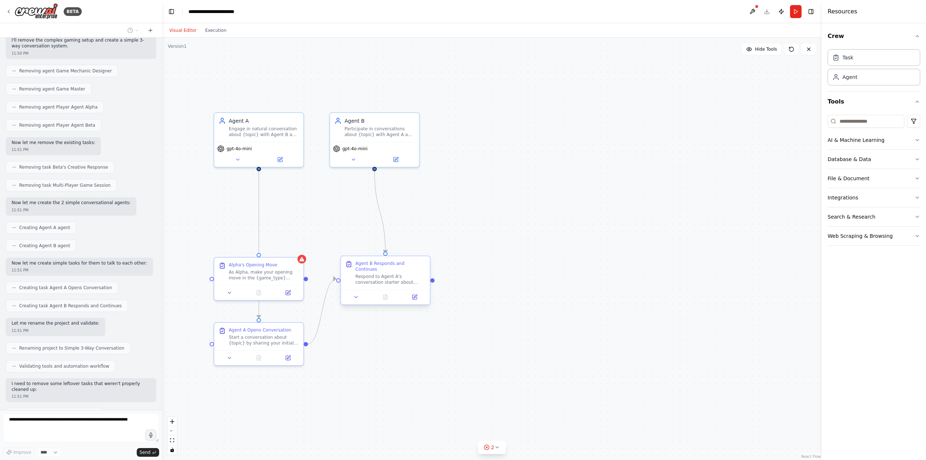
click at [378, 274] on div "Respond to Agent A's conversation starter about {topic}, sharing your own persp…" at bounding box center [390, 279] width 70 height 12
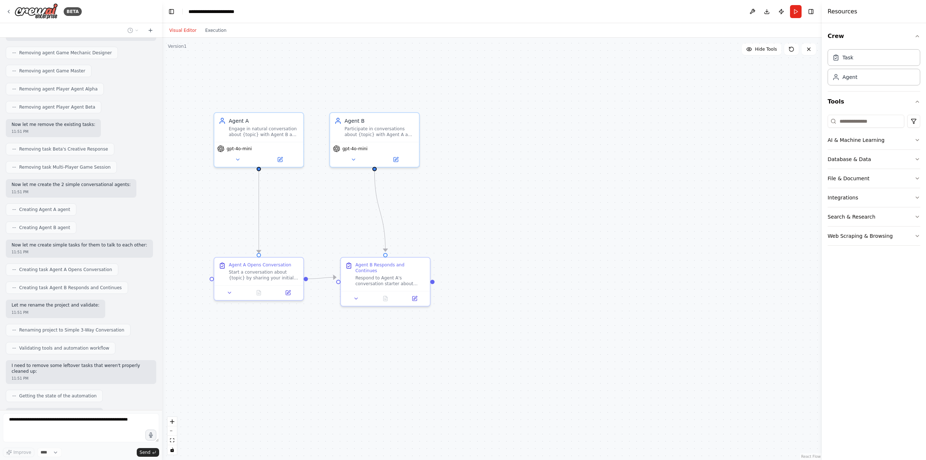
click at [484, 245] on div ".deletable-edge-delete-btn { width: 20px; height: 20px; border: 0px solid #ffff…" at bounding box center [492, 249] width 660 height 422
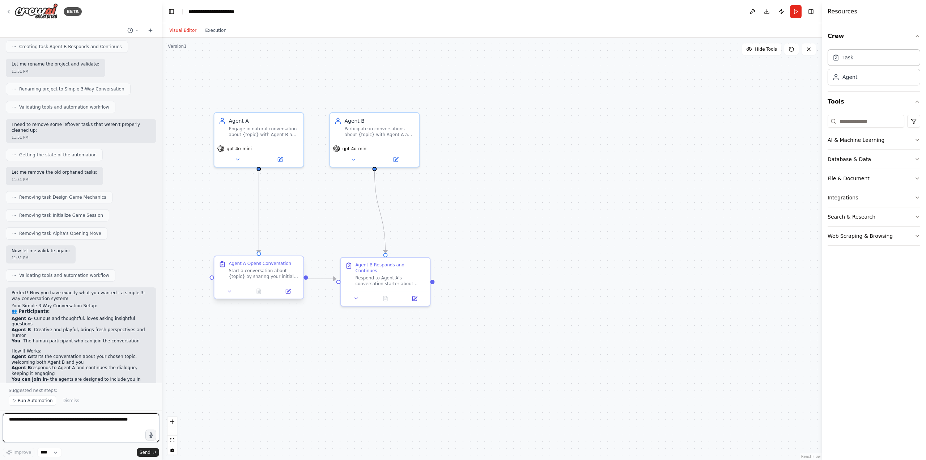
scroll to position [2288, 0]
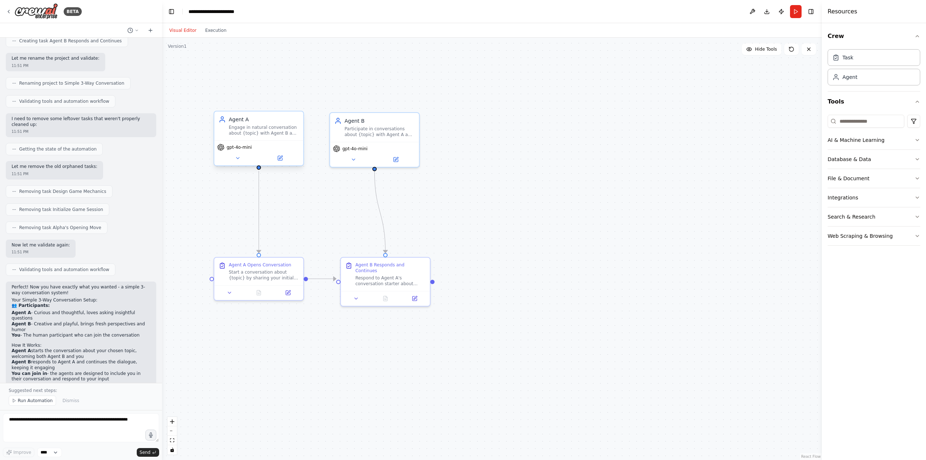
click at [263, 132] on div "Engage in natural conversation about {topic} with Agent B and the human partici…" at bounding box center [264, 130] width 70 height 12
drag, startPoint x: 433, startPoint y: 277, endPoint x: 260, endPoint y: 256, distance: 174.6
click at [260, 256] on div "Agent A Engage in natural conversation about {topic} with Agent B and the human…" at bounding box center [507, 287] width 660 height 422
drag, startPoint x: 433, startPoint y: 282, endPoint x: 435, endPoint y: 289, distance: 7.8
click at [435, 289] on div ".deletable-edge-delete-btn { width: 20px; height: 20px; border: 0px solid #ffff…" at bounding box center [492, 249] width 660 height 422
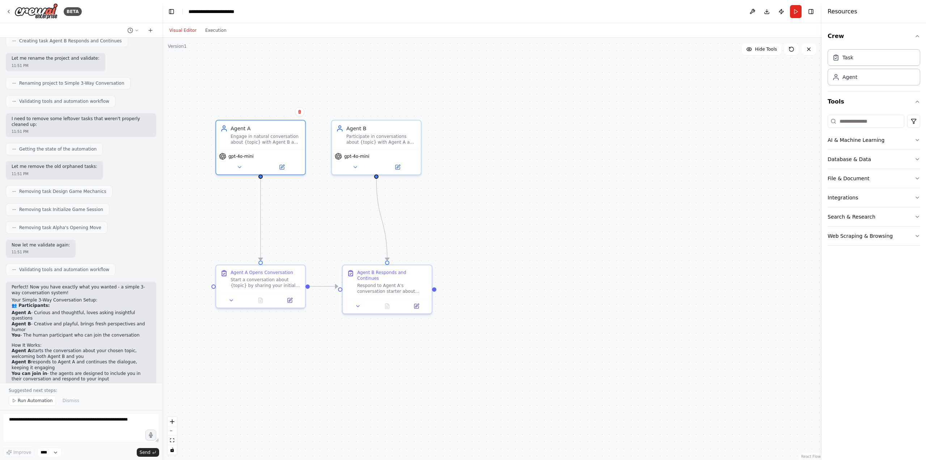
click at [459, 289] on div ".deletable-edge-delete-btn { width: 20px; height: 20px; border: 0px solid #ffff…" at bounding box center [492, 249] width 660 height 422
drag, startPoint x: 436, startPoint y: 288, endPoint x: 443, endPoint y: 287, distance: 6.9
click at [443, 287] on div ".deletable-edge-delete-btn { width: 20px; height: 20px; border: 0px solid #ffff…" at bounding box center [492, 249] width 660 height 422
drag, startPoint x: 444, startPoint y: 288, endPoint x: 450, endPoint y: 290, distance: 6.1
click at [450, 290] on div ".deletable-edge-delete-btn { width: 20px; height: 20px; border: 0px solid #ffff…" at bounding box center [492, 249] width 660 height 422
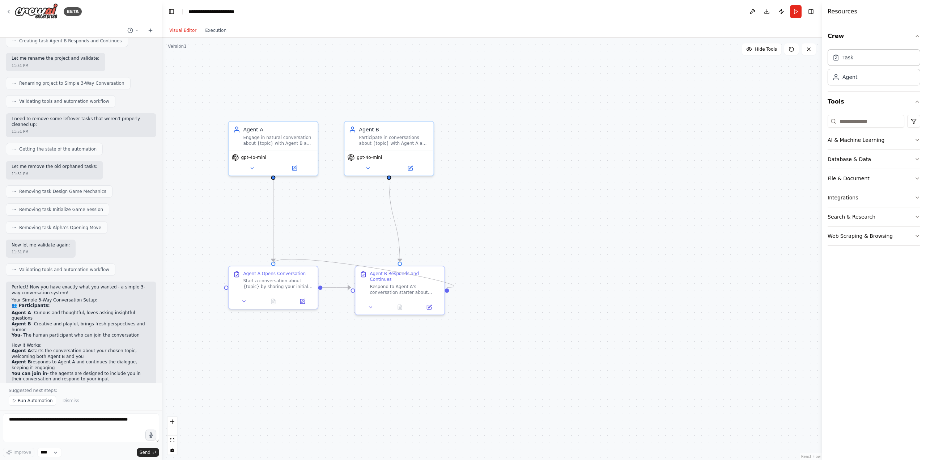
drag, startPoint x: 447, startPoint y: 287, endPoint x: 278, endPoint y: 262, distance: 170.8
click at [278, 262] on div ".deletable-edge-delete-btn { width: 20px; height: 20px; border: 0px solid #ffff…" at bounding box center [492, 249] width 660 height 422
click at [271, 264] on div "Agent A Opens Conversation Start a conversation about {topic} by sharing your i…" at bounding box center [273, 286] width 90 height 44
click at [274, 261] on div at bounding box center [273, 262] width 4 height 4
drag, startPoint x: 448, startPoint y: 287, endPoint x: 277, endPoint y: 264, distance: 172.7
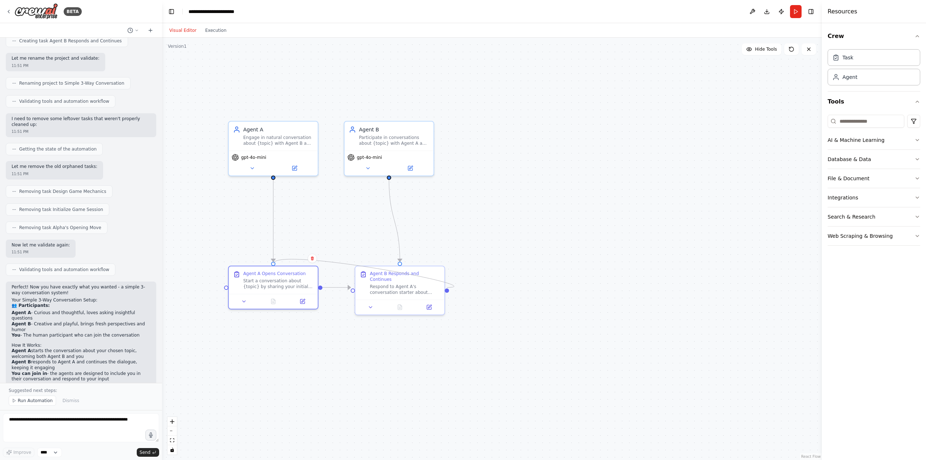
click at [277, 264] on div ".deletable-edge-delete-btn { width: 20px; height: 20px; border: 0px solid #ffff…" at bounding box center [492, 249] width 660 height 422
click at [348, 369] on div ".deletable-edge-delete-btn { width: 20px; height: 20px; border: 0px solid #ffff…" at bounding box center [492, 249] width 660 height 422
click at [89, 426] on textarea at bounding box center [81, 427] width 156 height 29
click at [105, 419] on textarea at bounding box center [81, 427] width 156 height 29
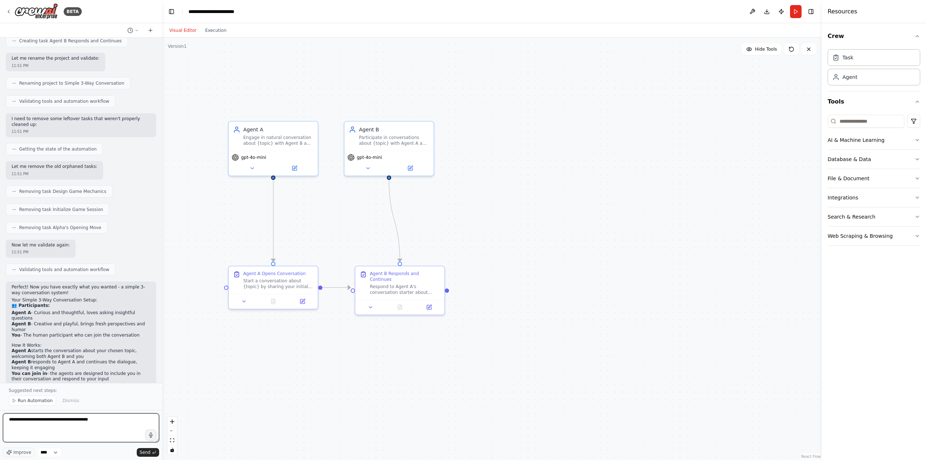
type textarea "**********"
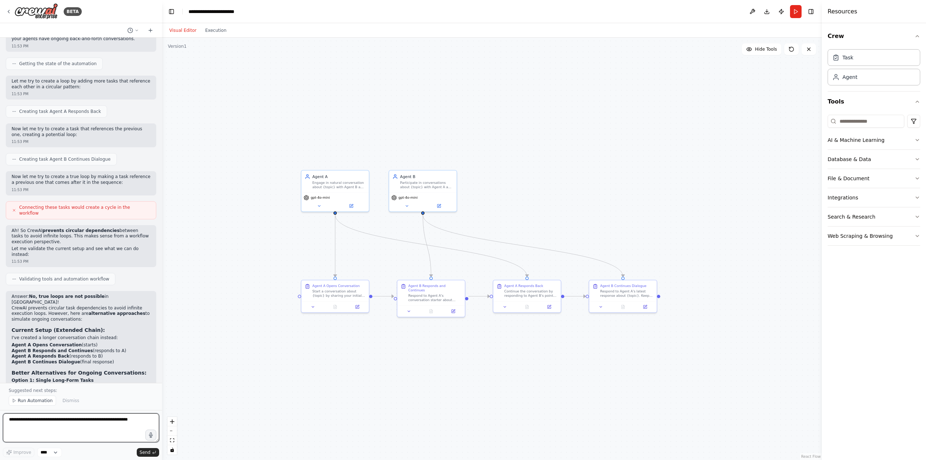
scroll to position [2799, 0]
